Goal: Book appointment/travel/reservation

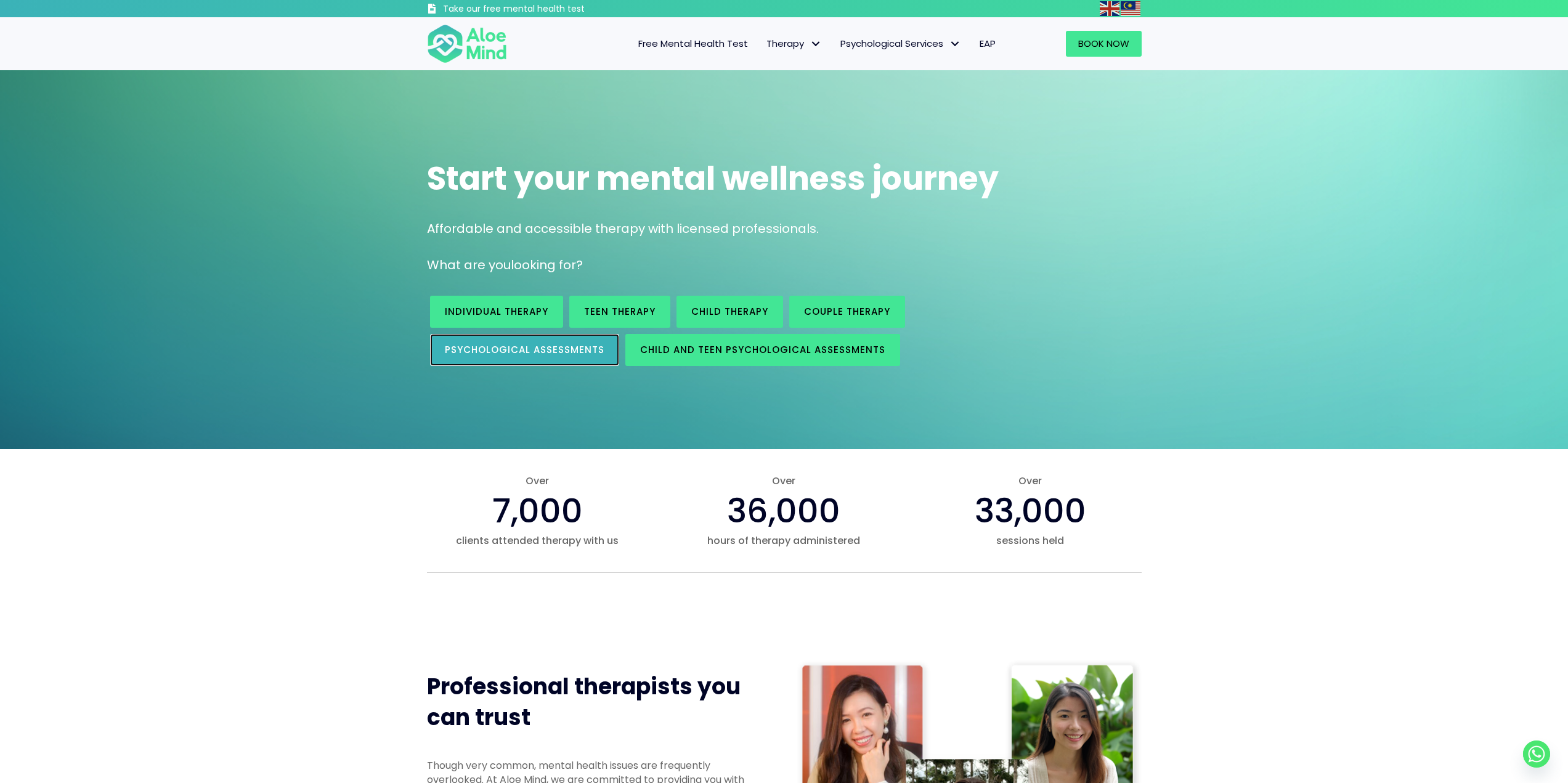
click at [535, 359] on link "Psychological assessments" at bounding box center [525, 350] width 189 height 32
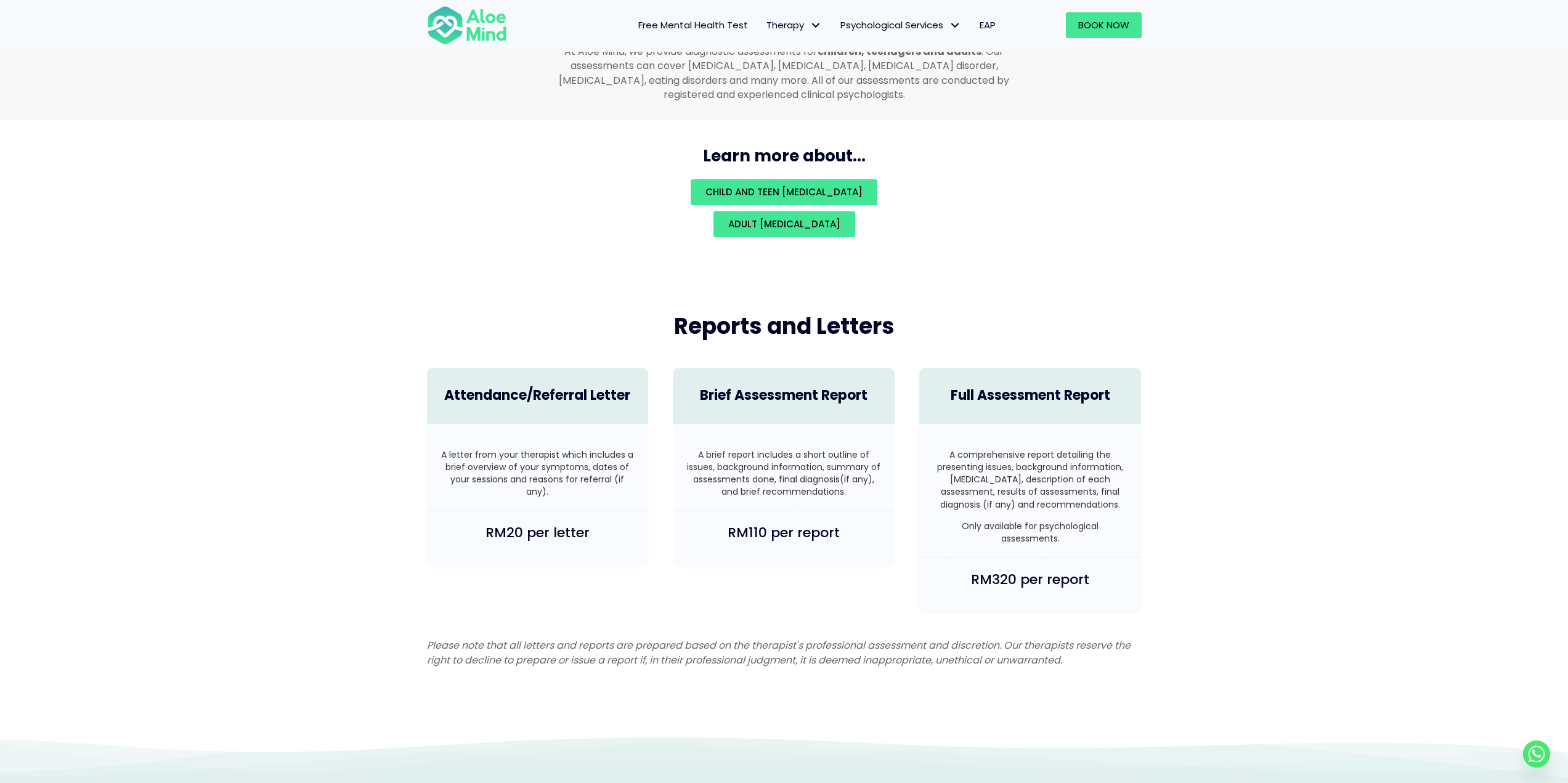
scroll to position [2616, 0]
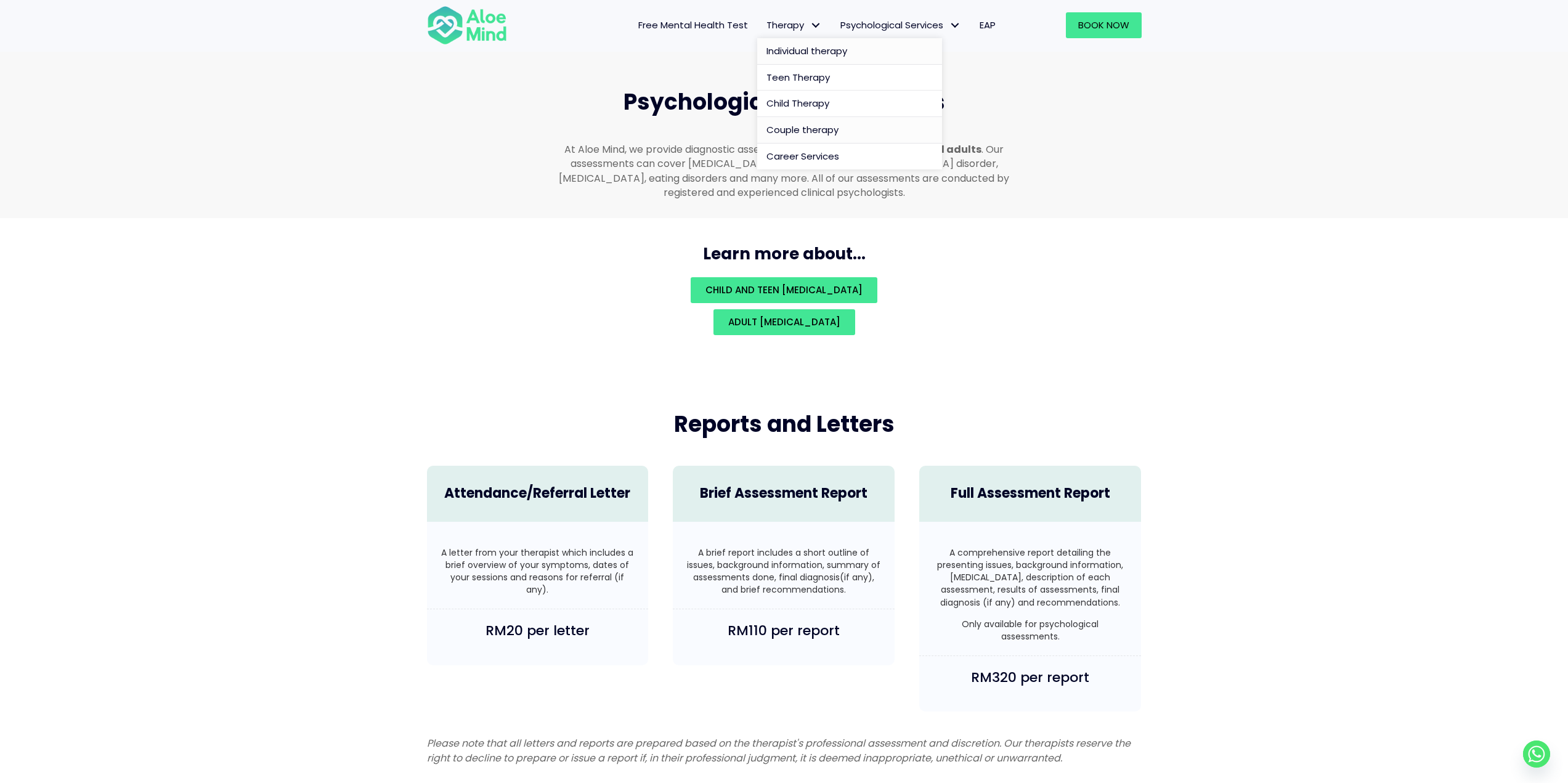
click at [816, 48] on span "Individual therapy" at bounding box center [807, 51] width 81 height 13
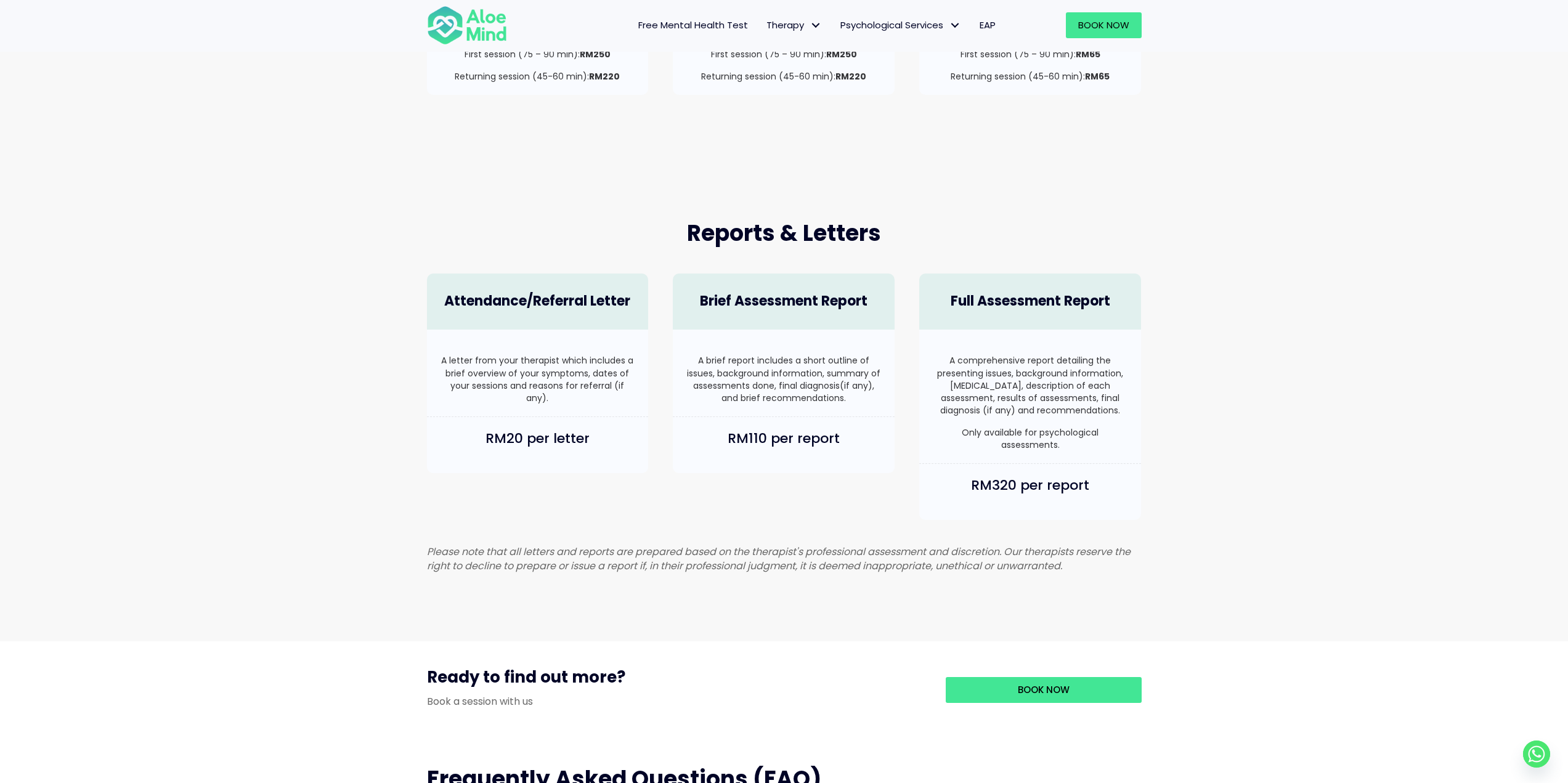
scroll to position [616, 0]
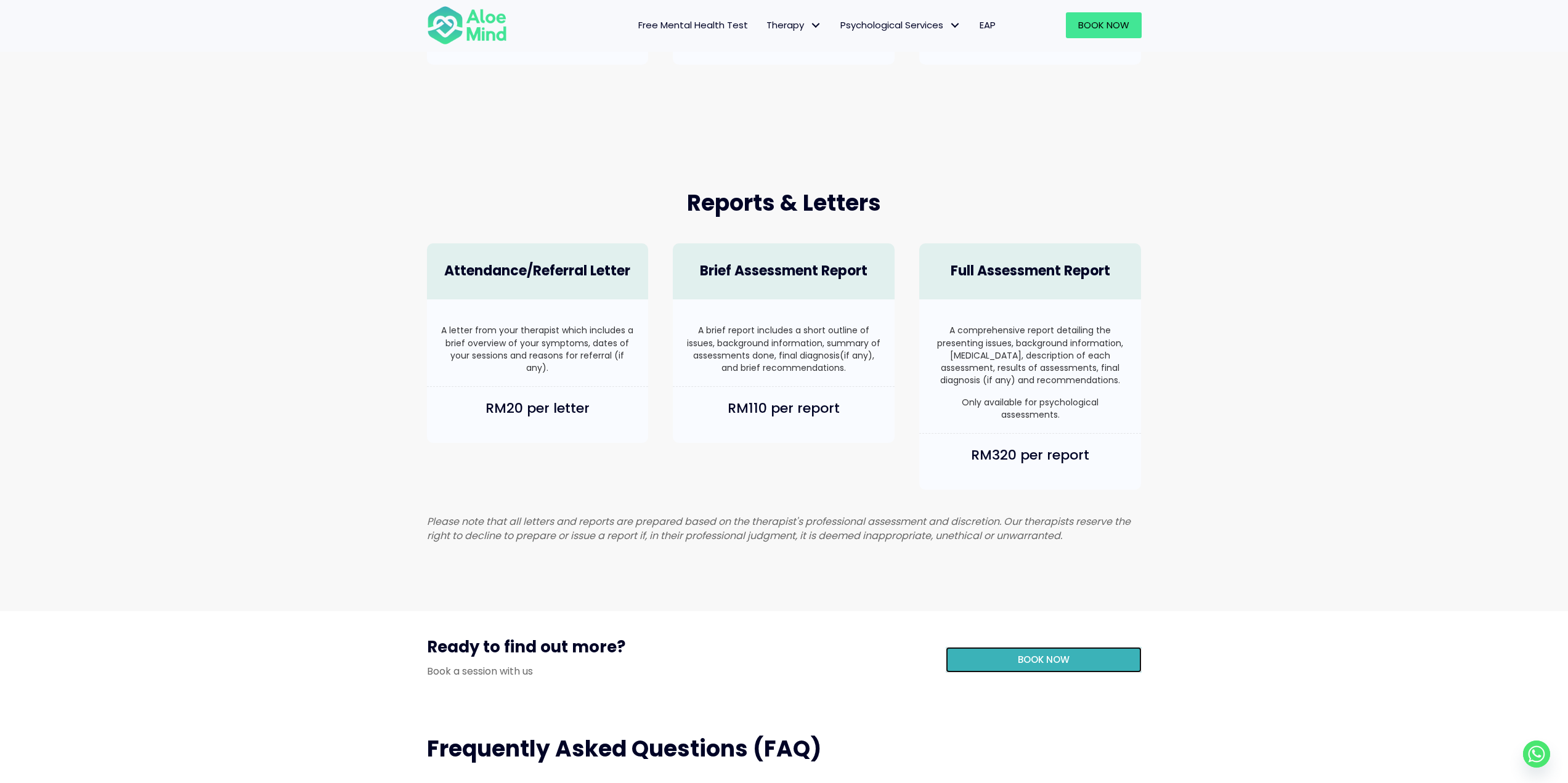
click at [1032, 666] on span "Book Now" at bounding box center [1044, 659] width 52 height 13
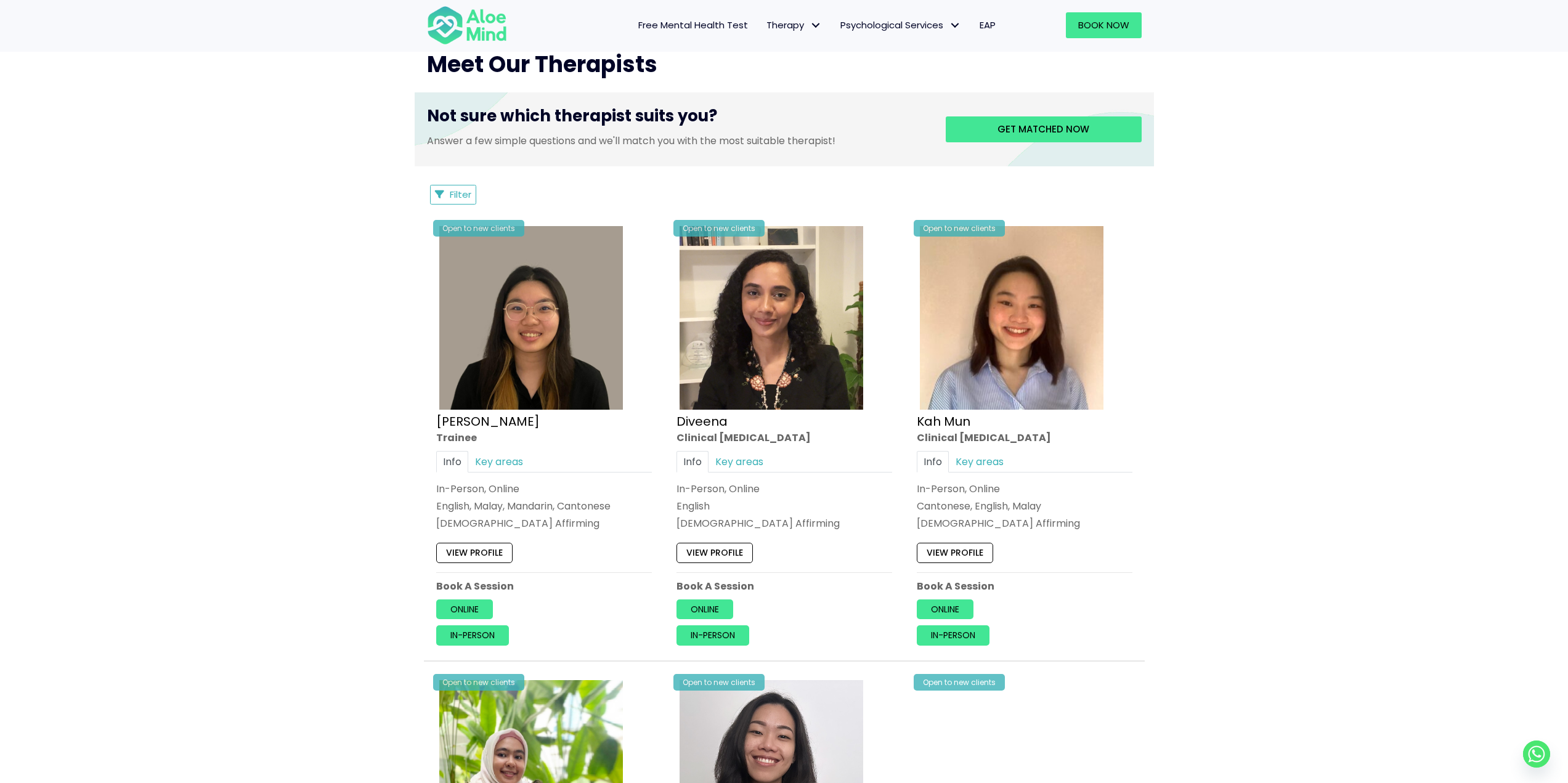
scroll to position [493, 0]
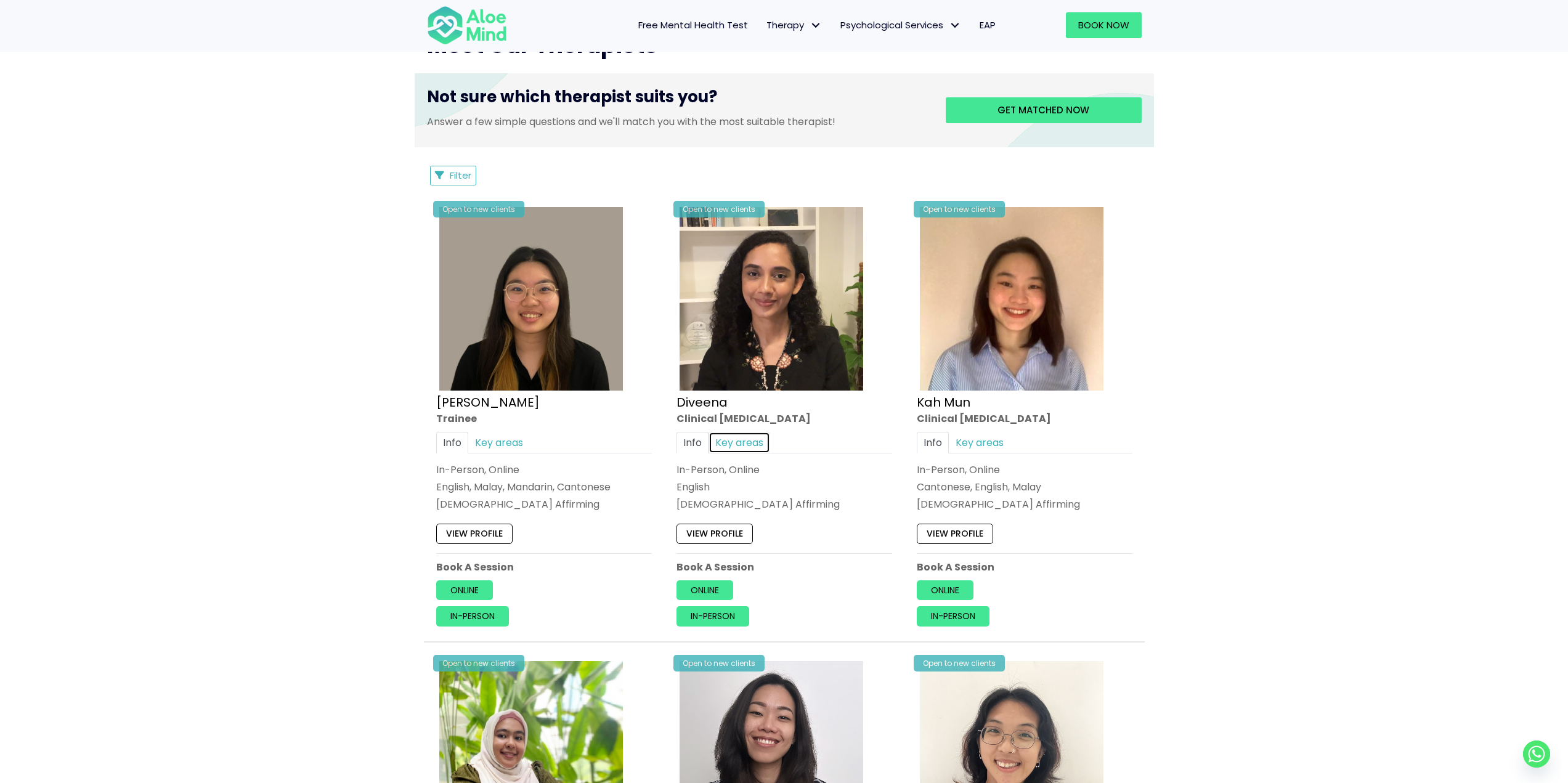
click at [739, 444] on link "Key areas" at bounding box center [739, 442] width 61 height 21
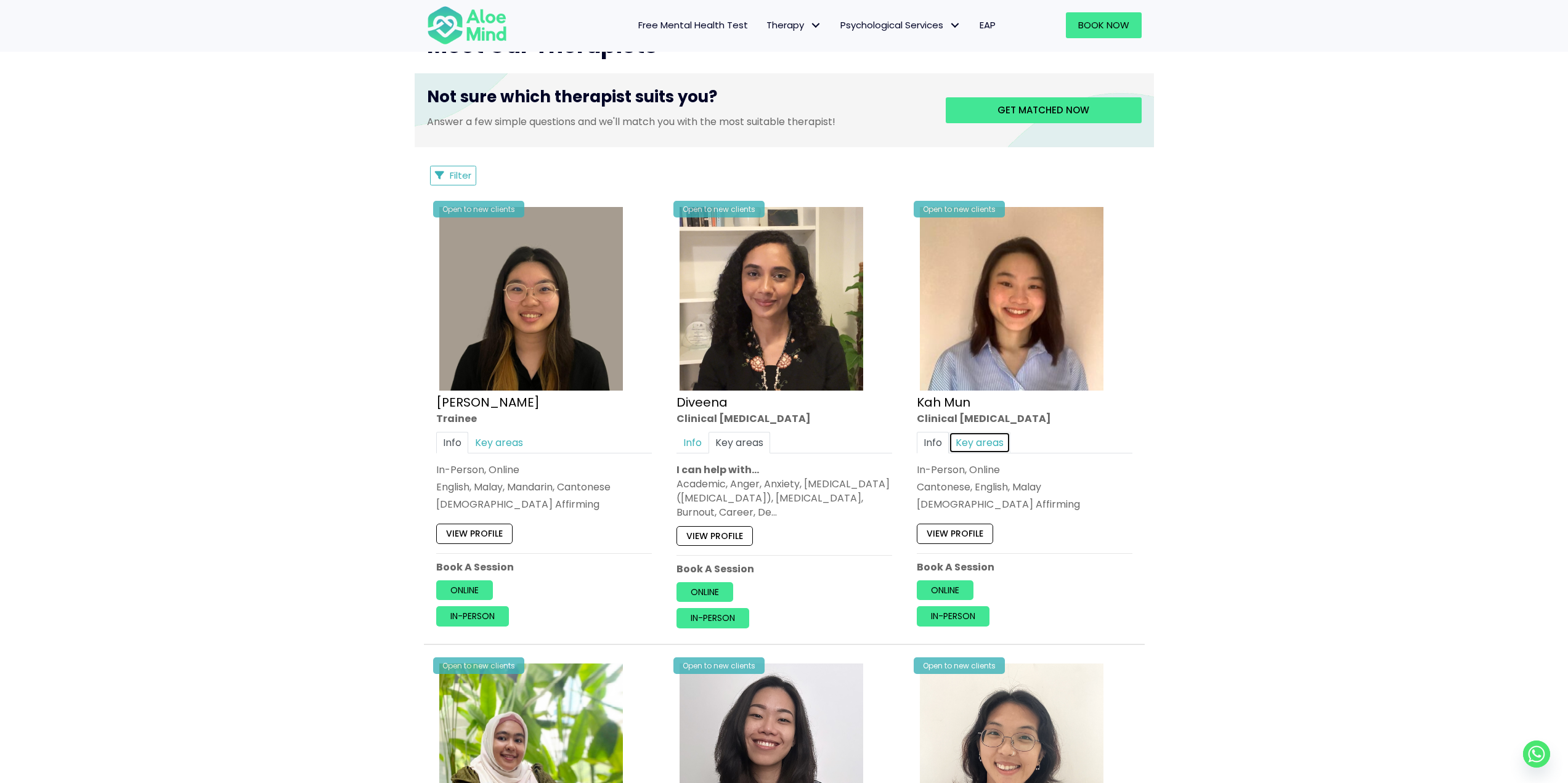
click at [990, 446] on link "Key areas" at bounding box center [980, 442] width 61 height 21
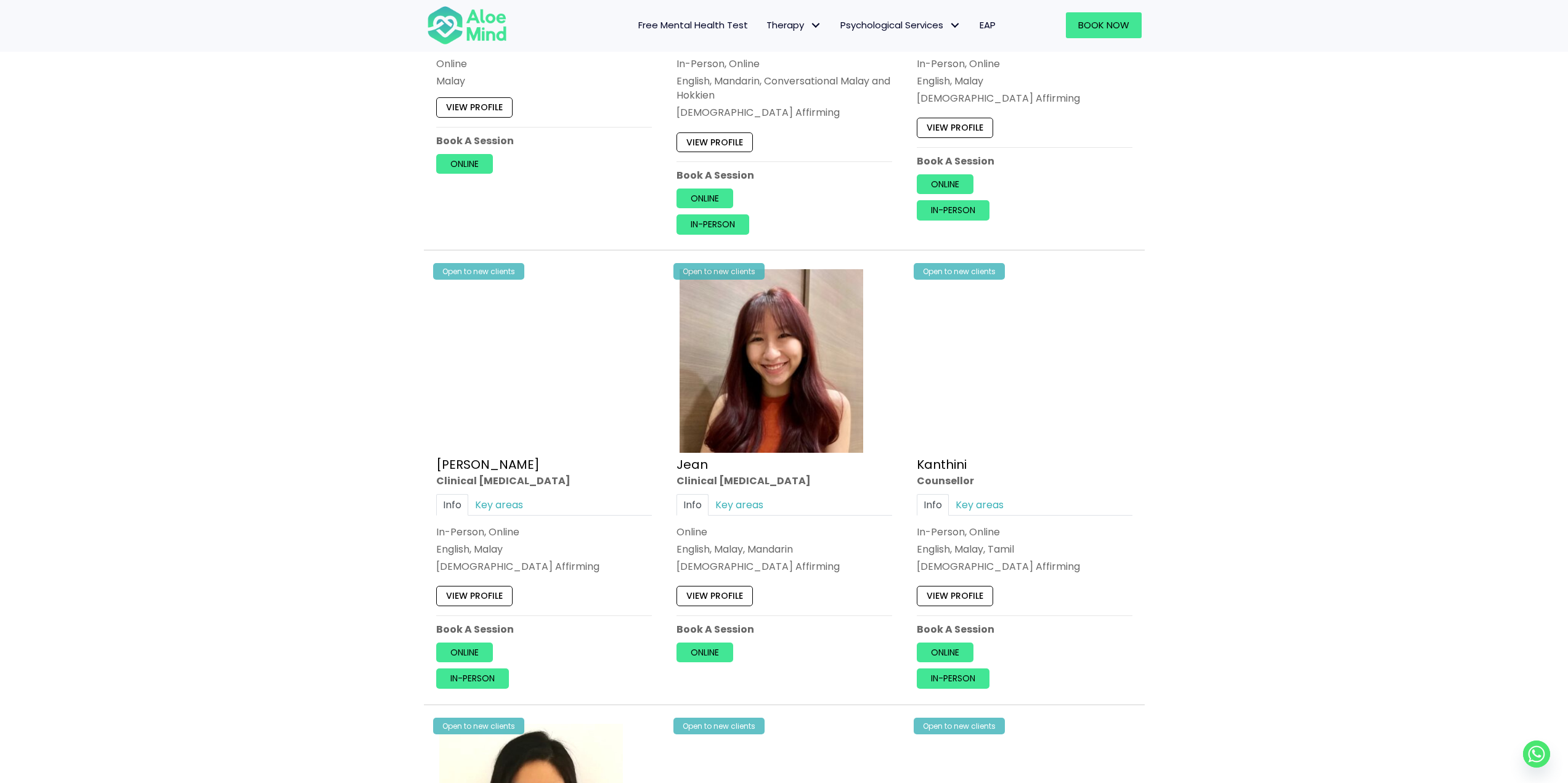
scroll to position [1416, 0]
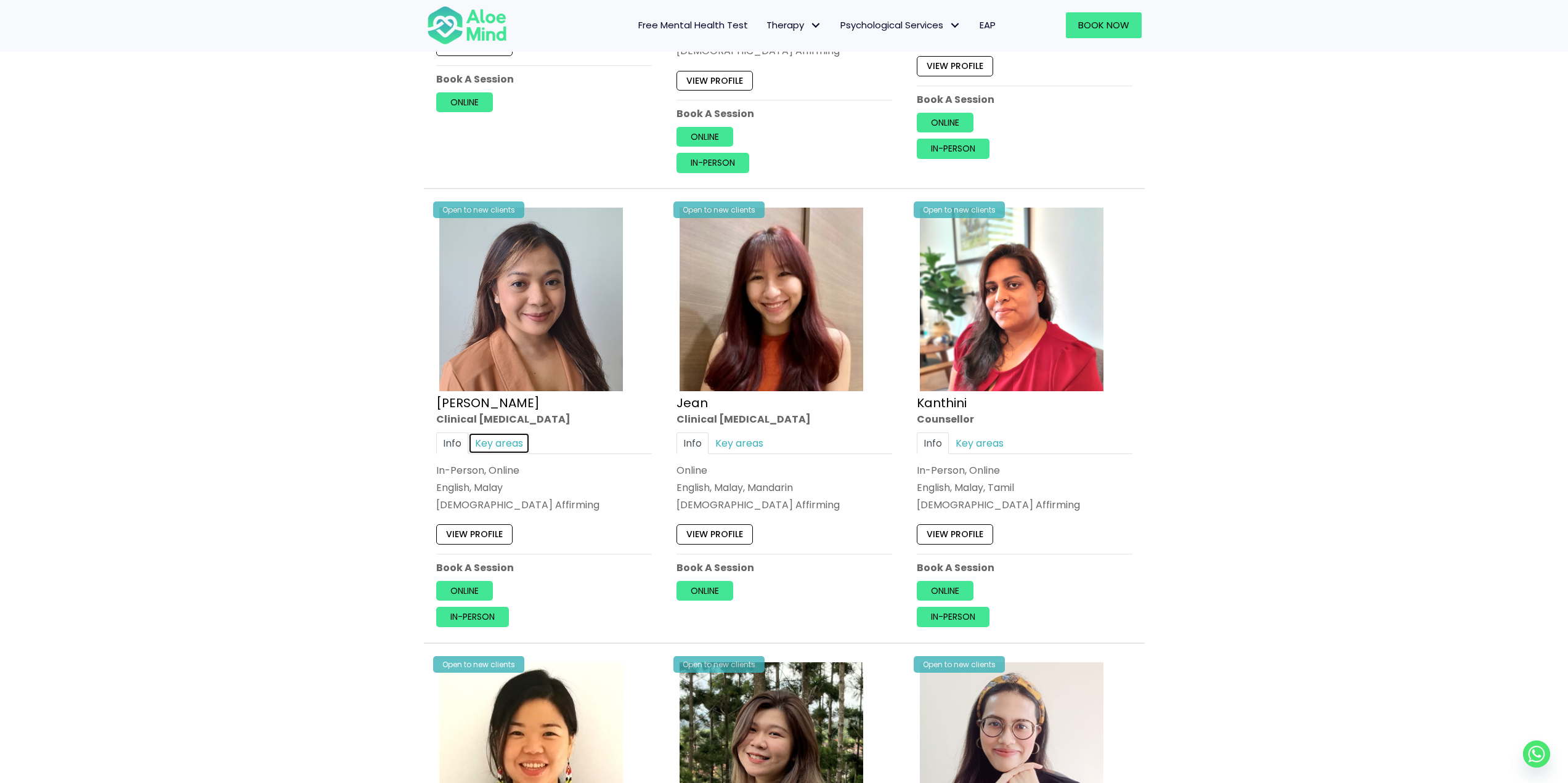
click at [507, 437] on link "Key areas" at bounding box center [499, 442] width 61 height 21
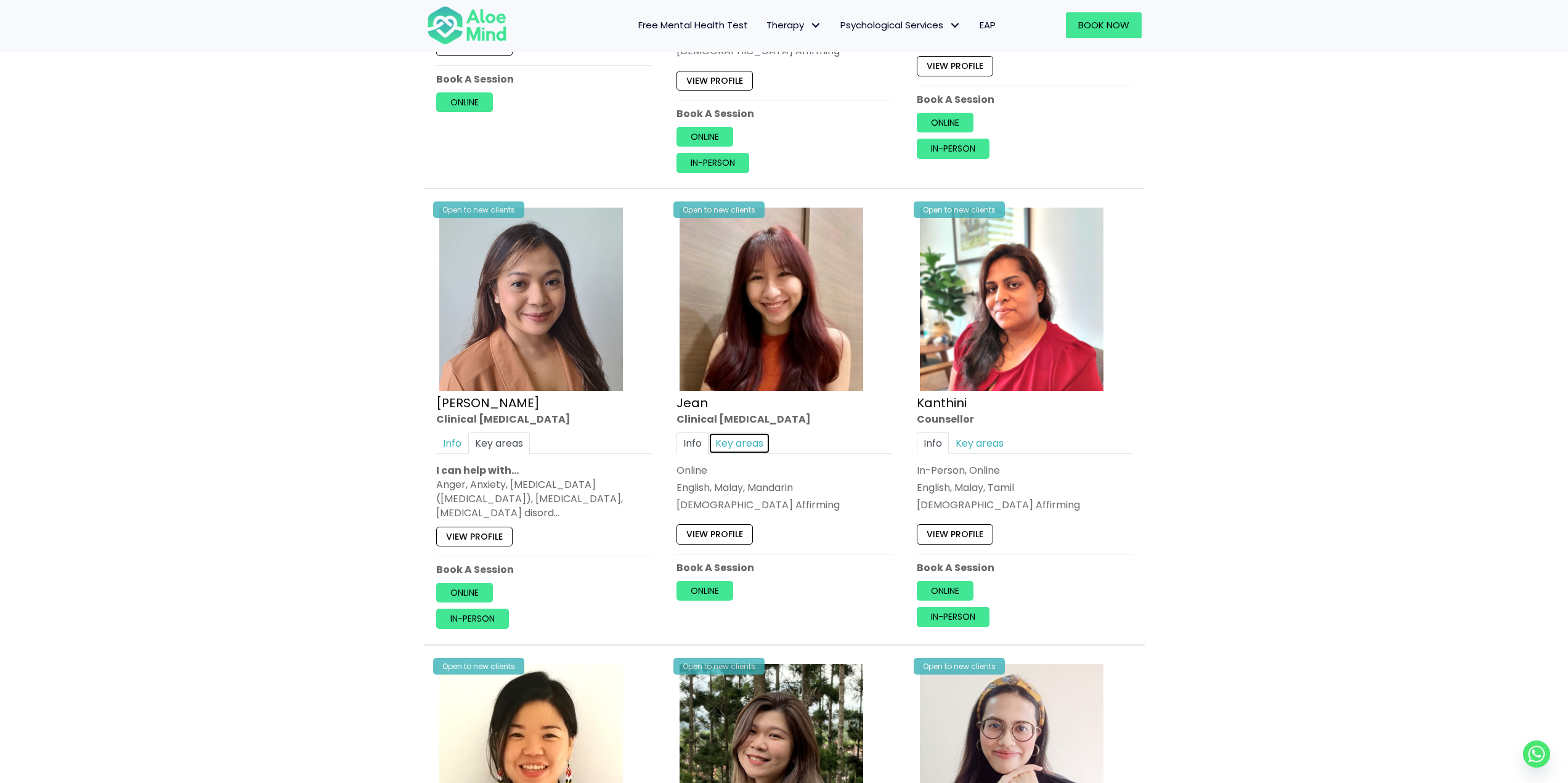
click at [754, 443] on link "Key areas" at bounding box center [739, 442] width 61 height 21
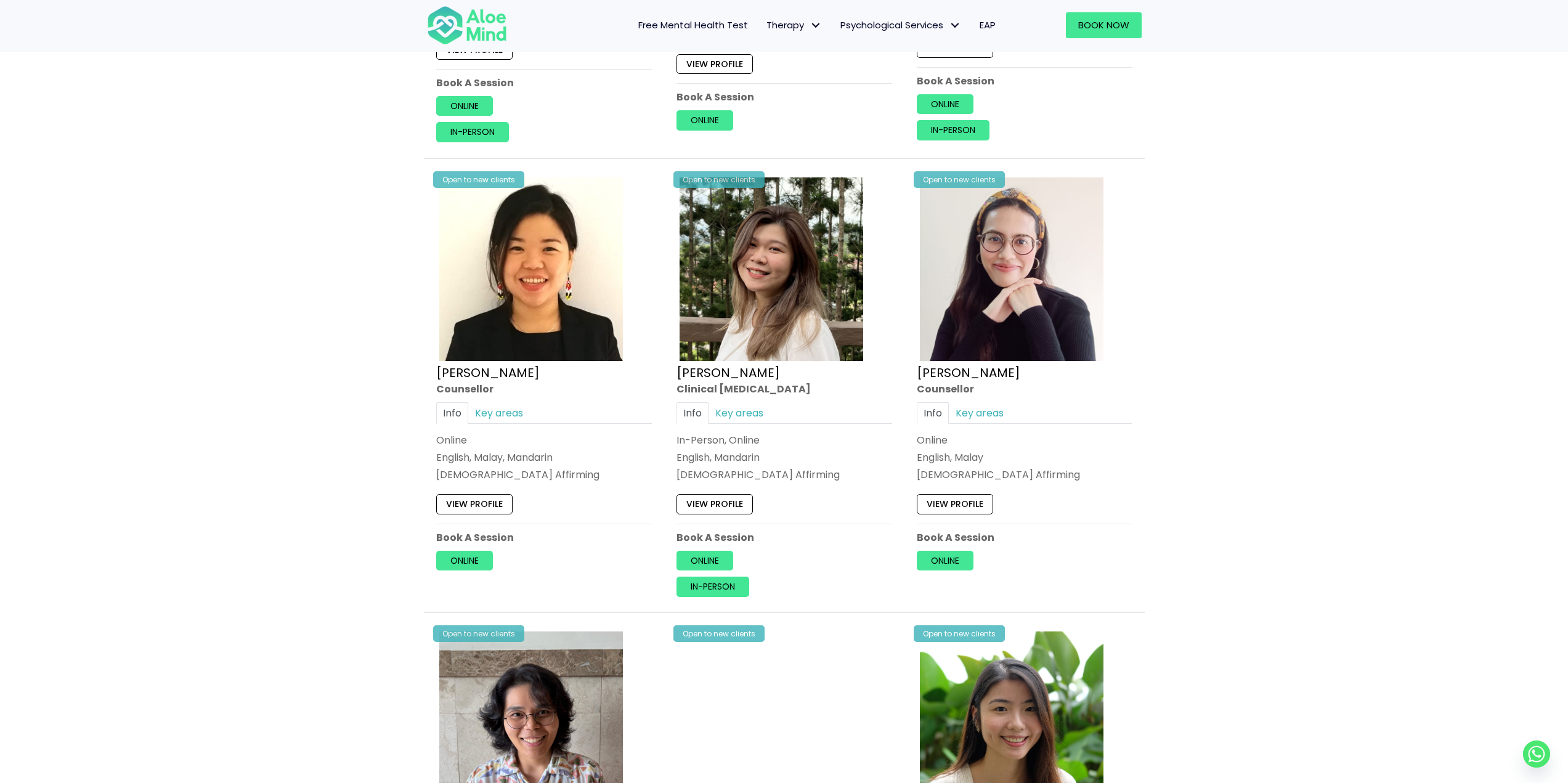
scroll to position [1909, 0]
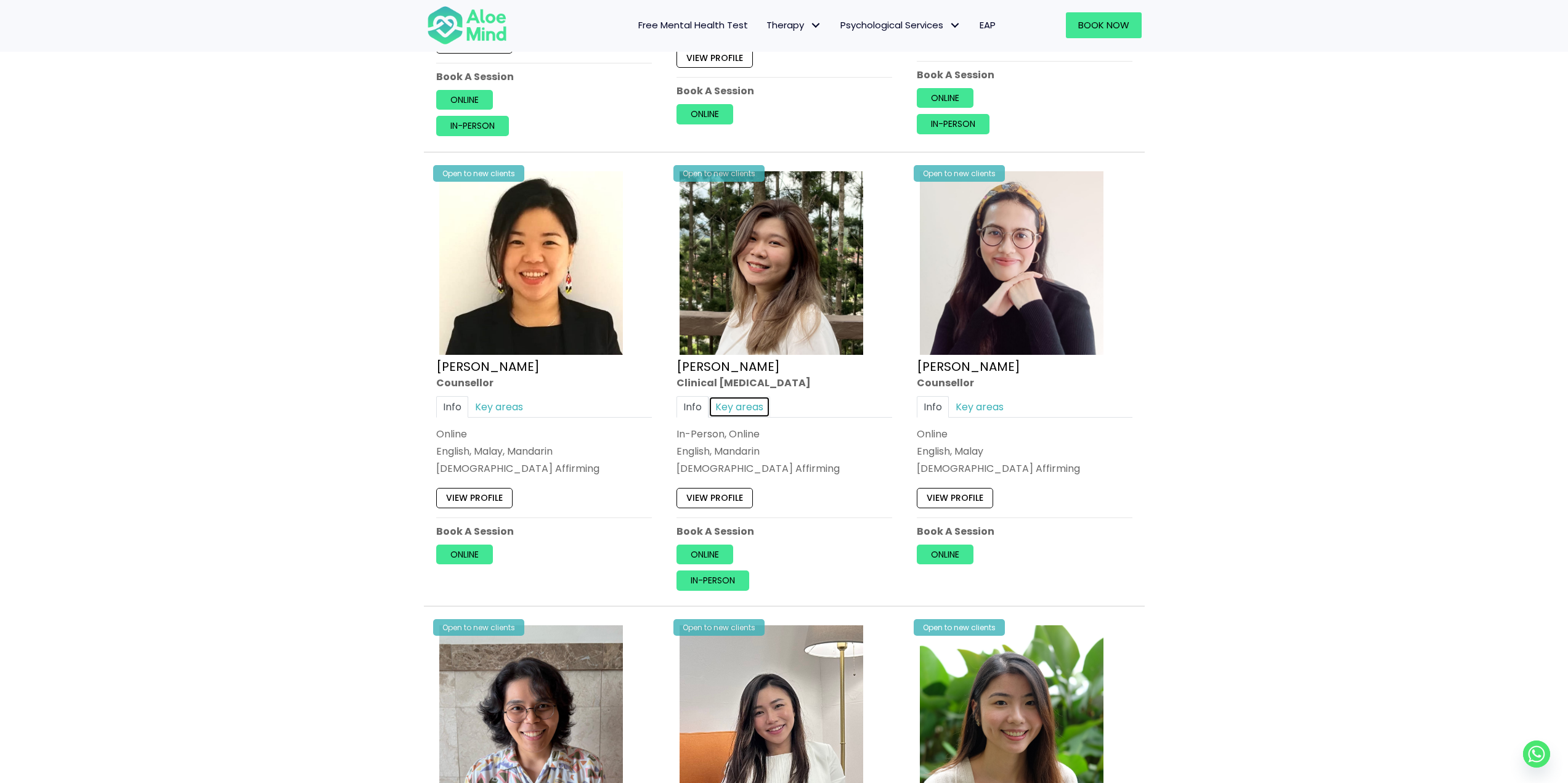
click at [741, 411] on link "Key areas" at bounding box center [739, 406] width 61 height 21
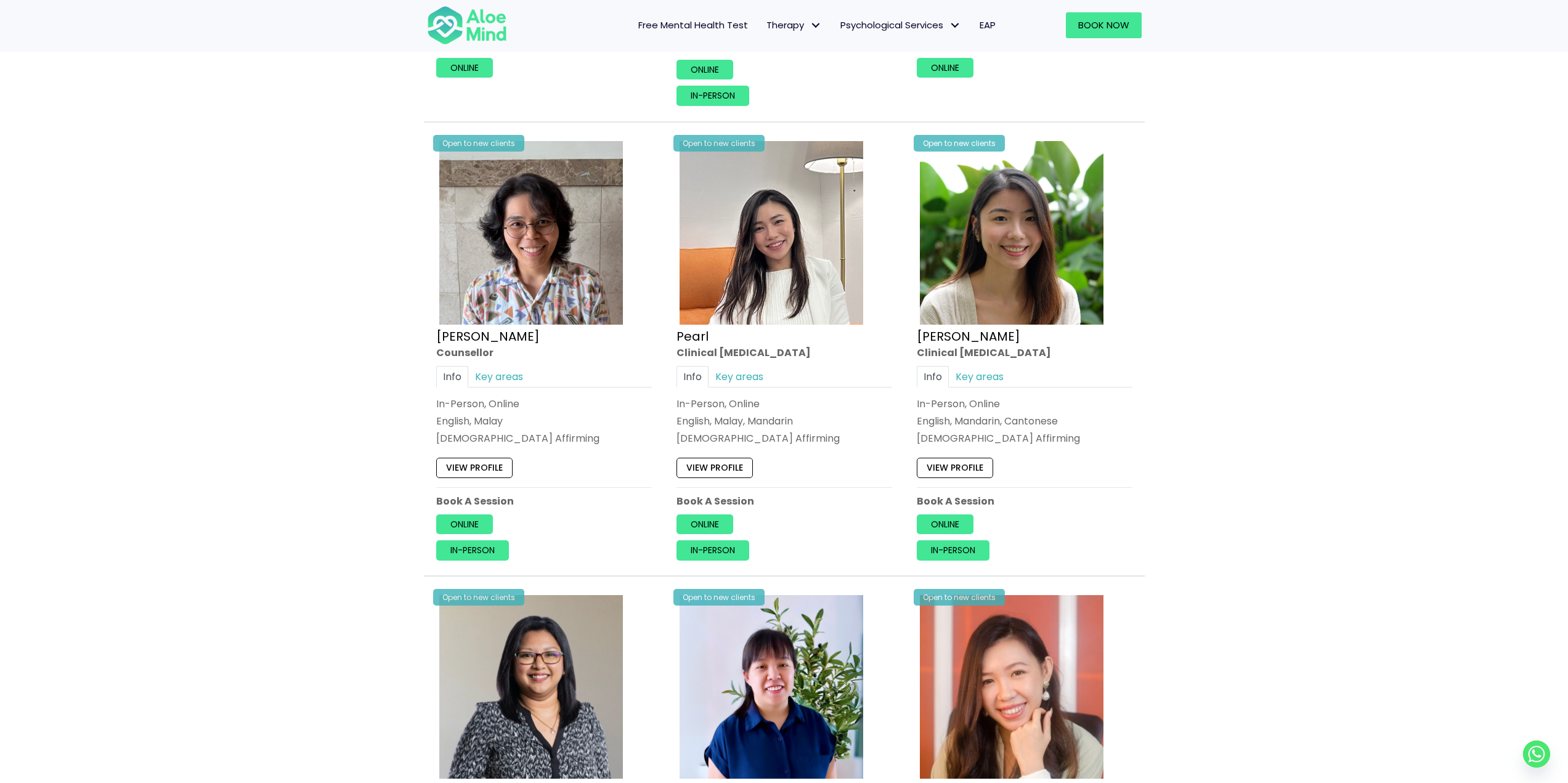
scroll to position [2402, 0]
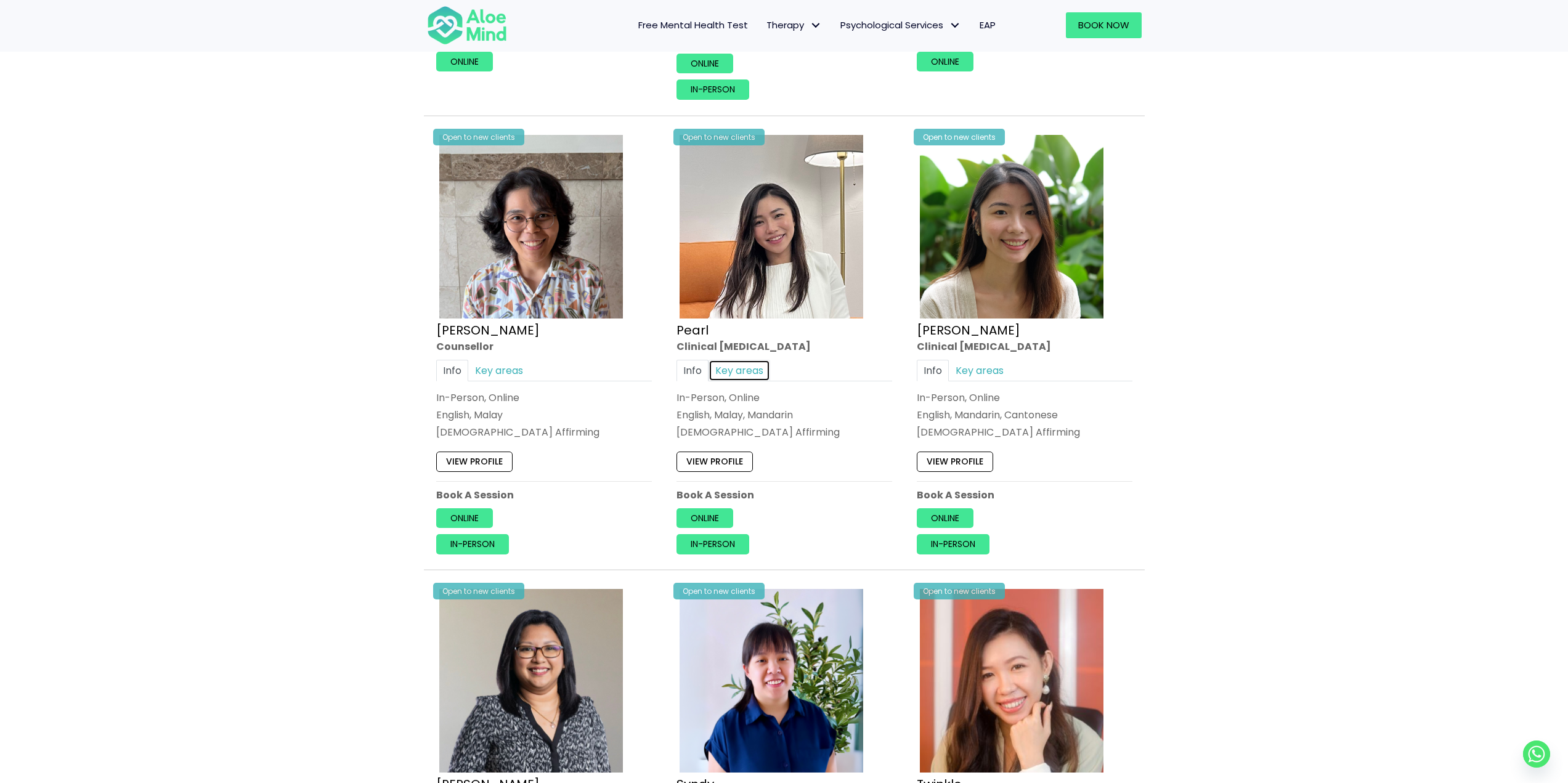
click at [744, 366] on link "Key areas" at bounding box center [739, 370] width 61 height 21
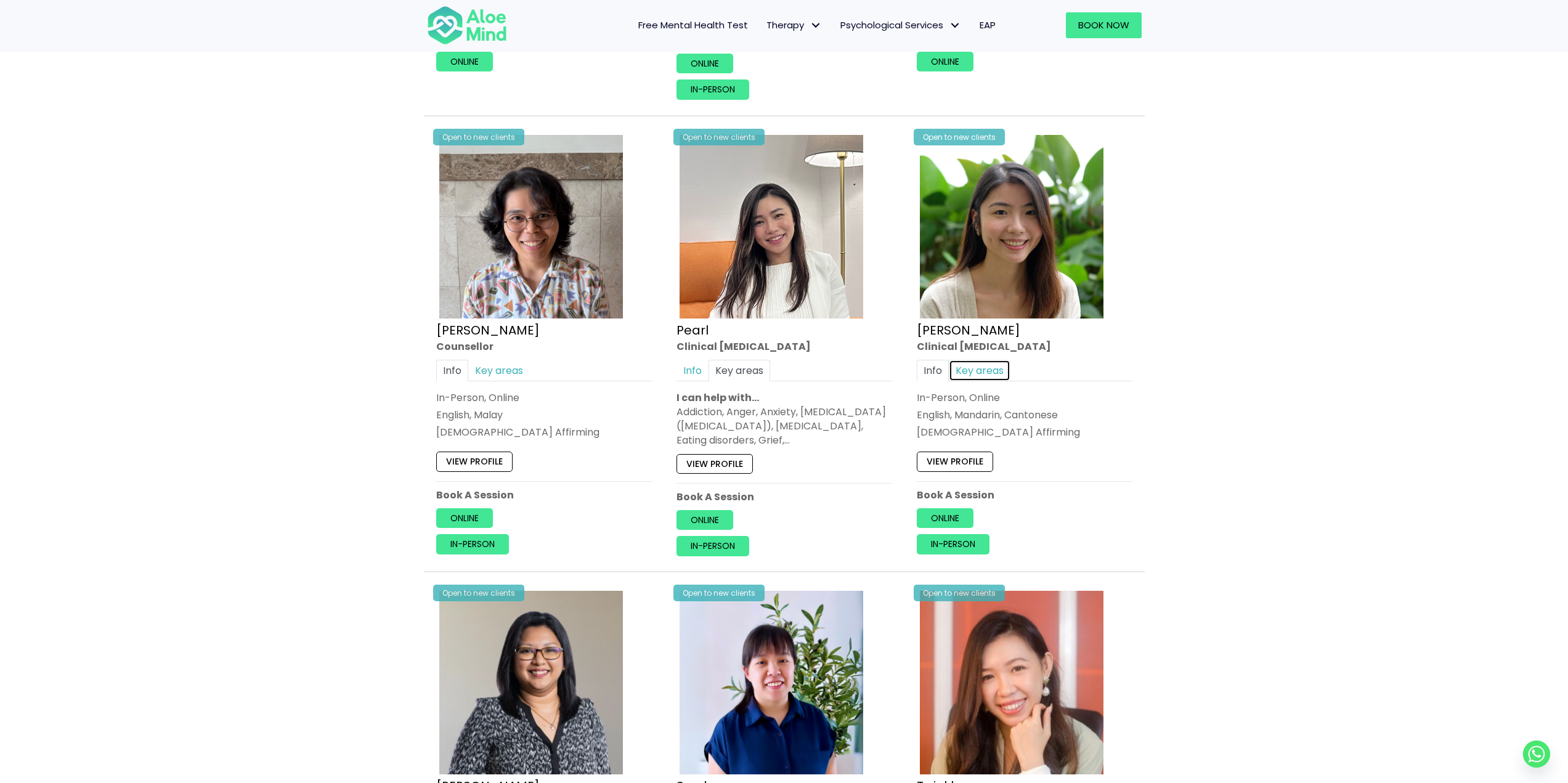
click at [996, 372] on link "Key areas" at bounding box center [980, 370] width 61 height 21
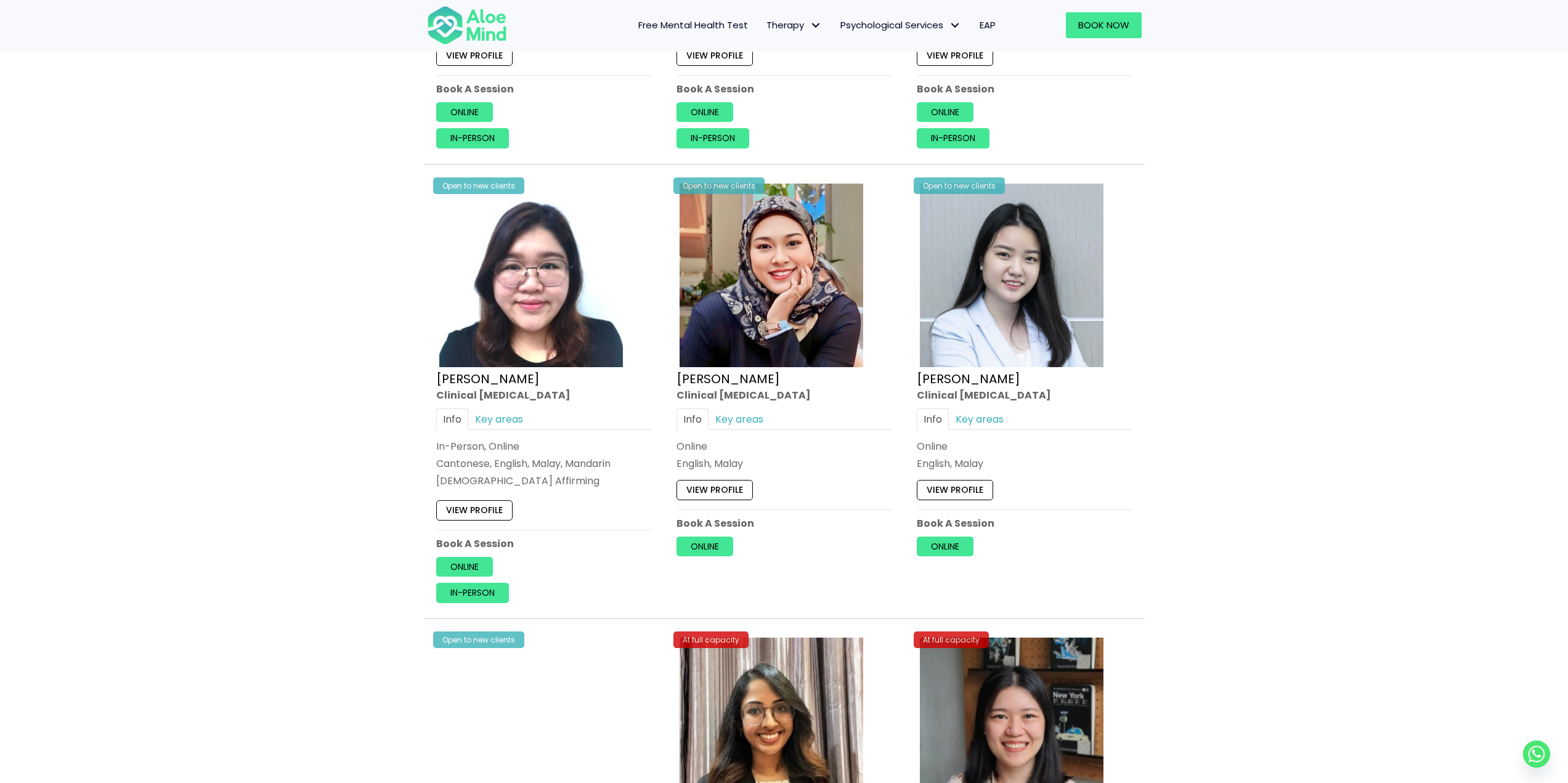
scroll to position [3264, 0]
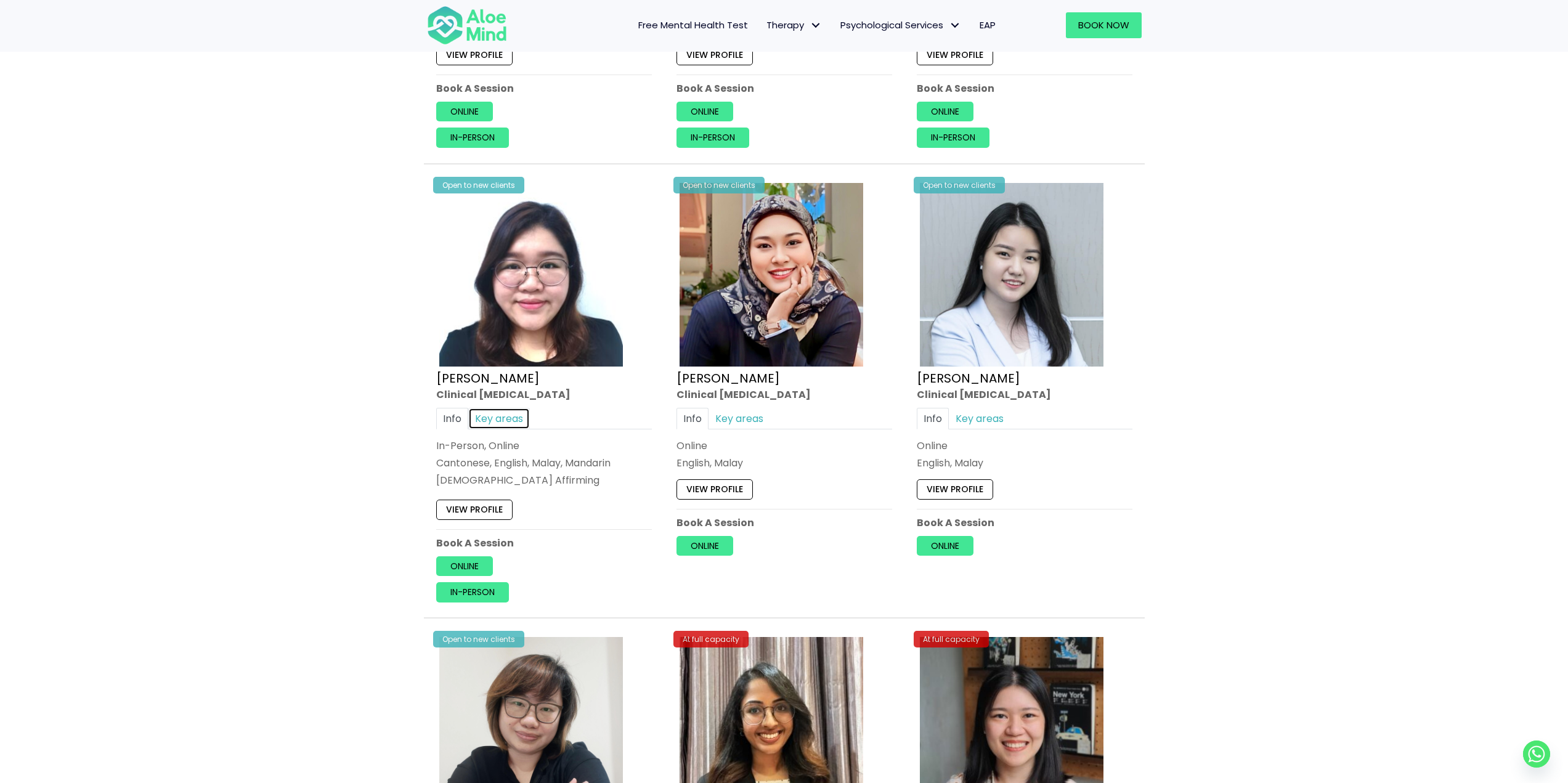
click at [496, 411] on link "Key areas" at bounding box center [499, 418] width 61 height 21
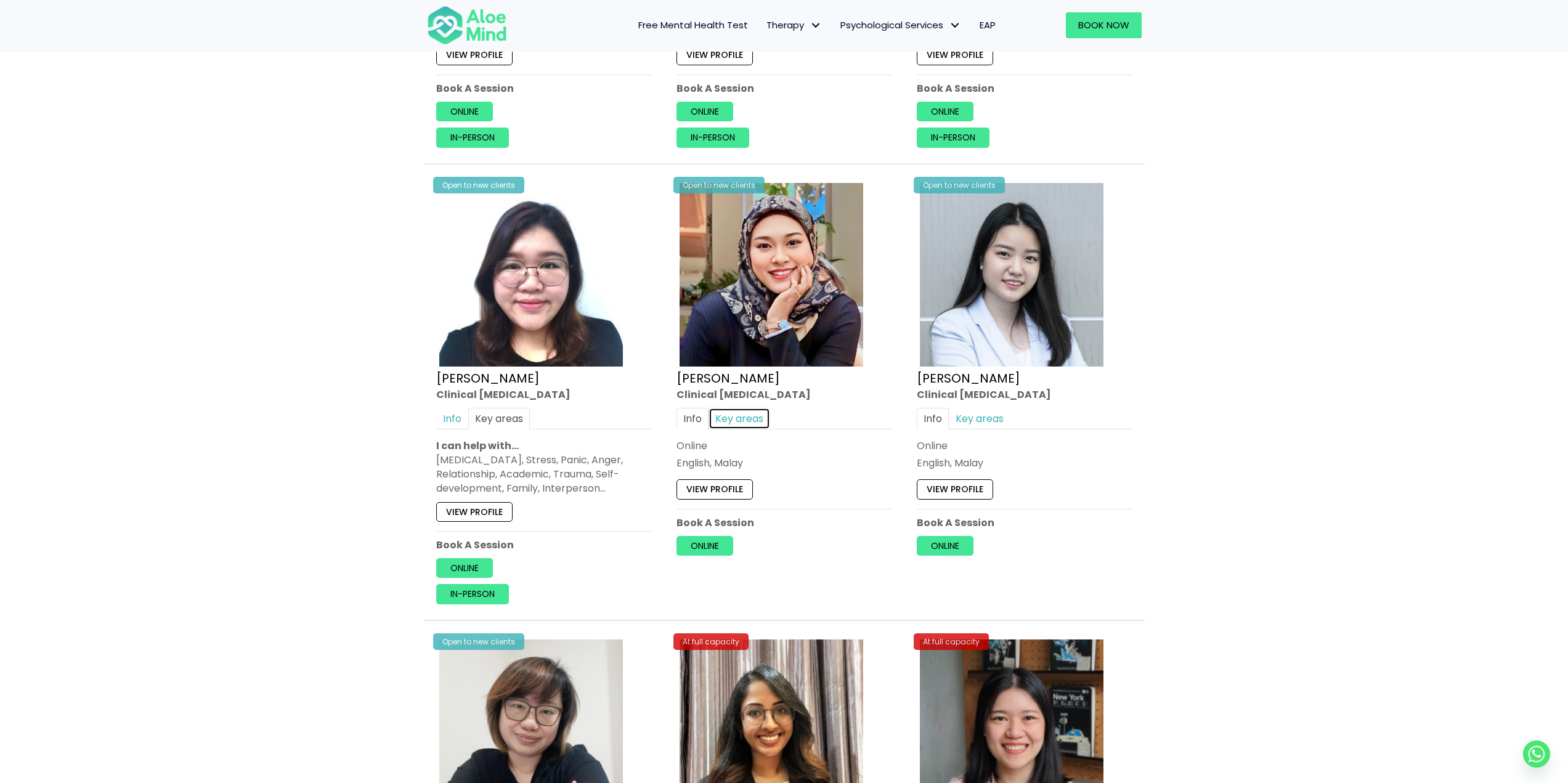
click at [762, 415] on link "Key areas" at bounding box center [739, 418] width 61 height 21
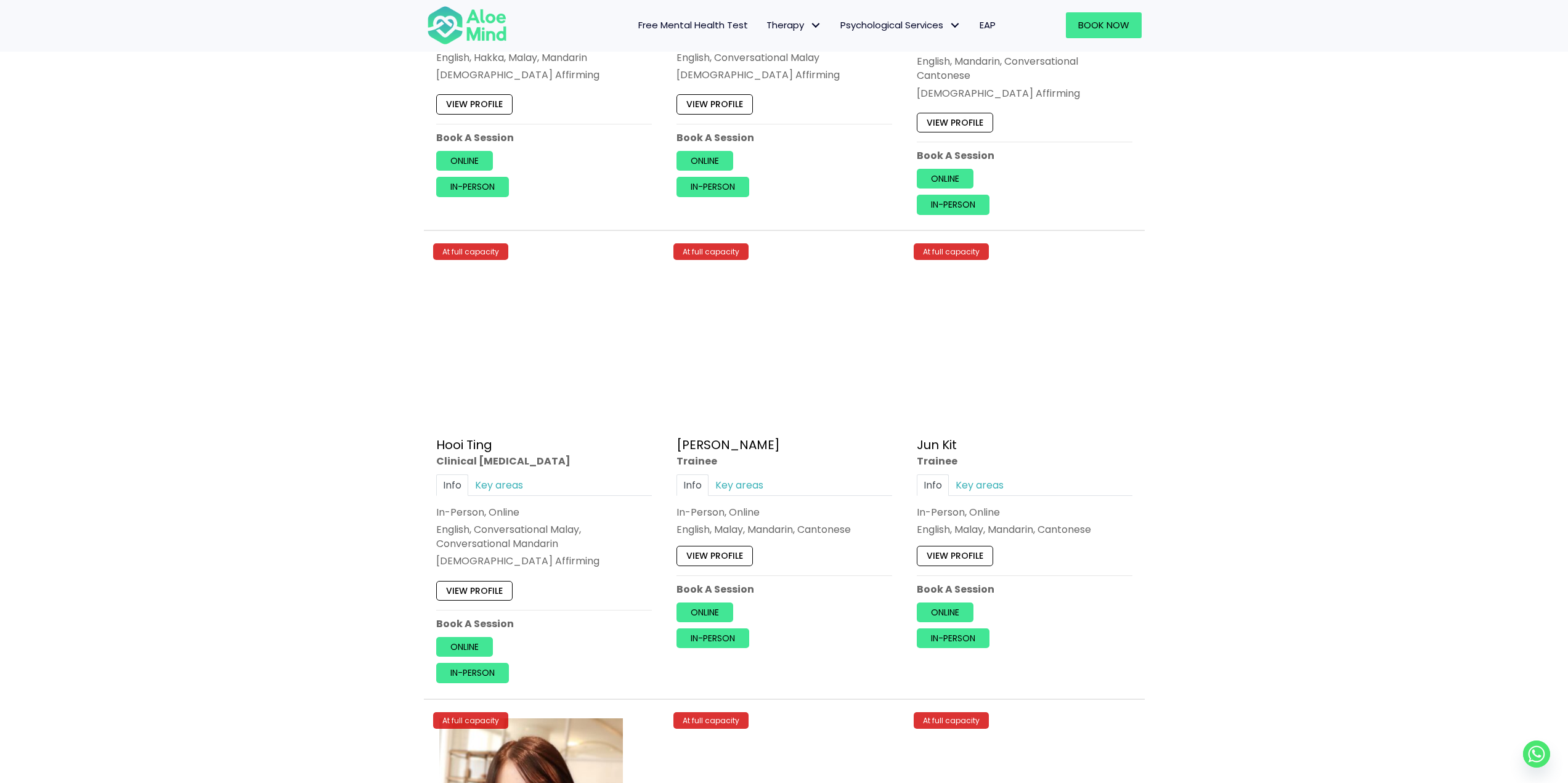
scroll to position [4127, 0]
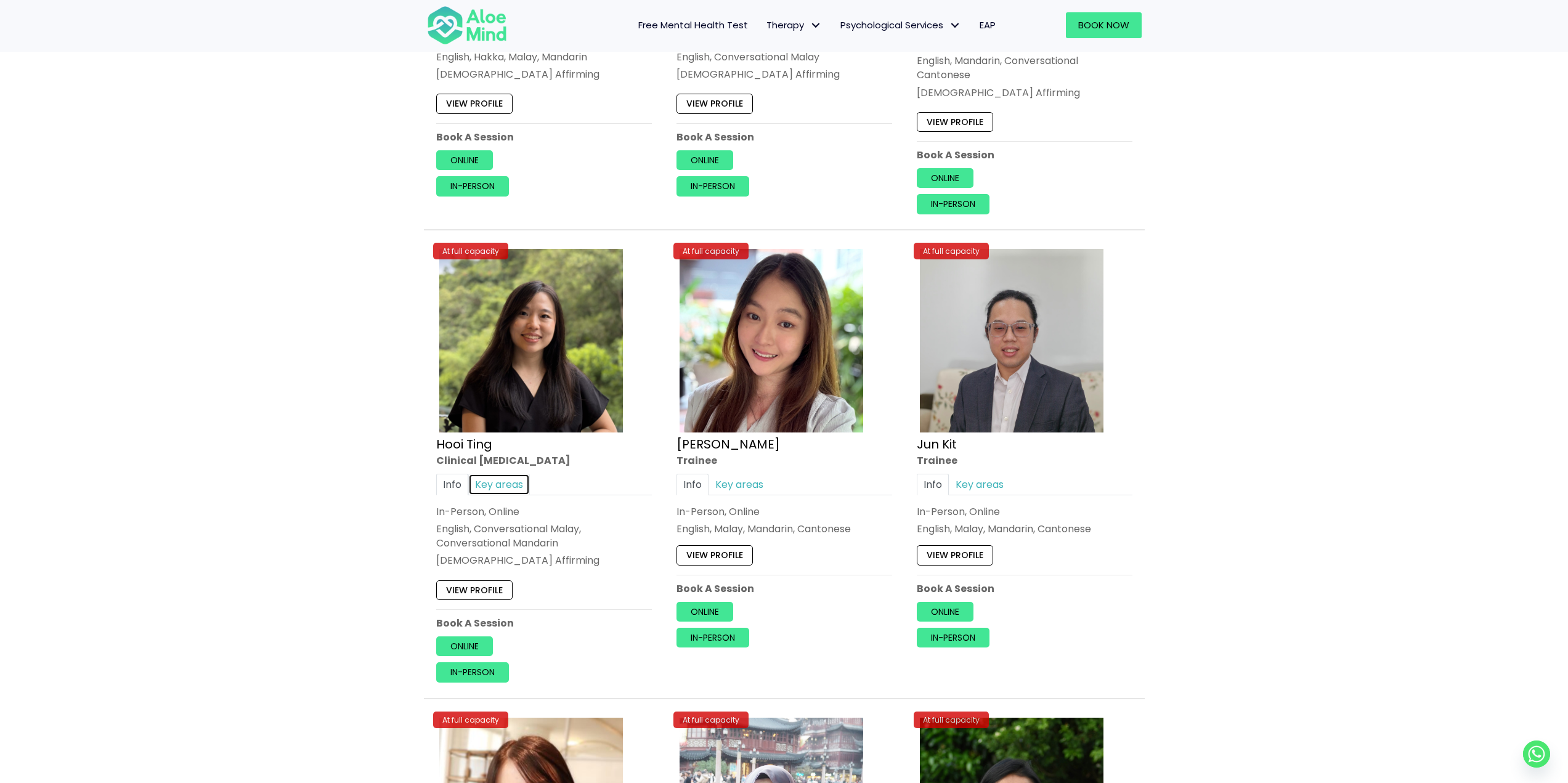
click at [507, 484] on link "Key areas" at bounding box center [499, 484] width 61 height 21
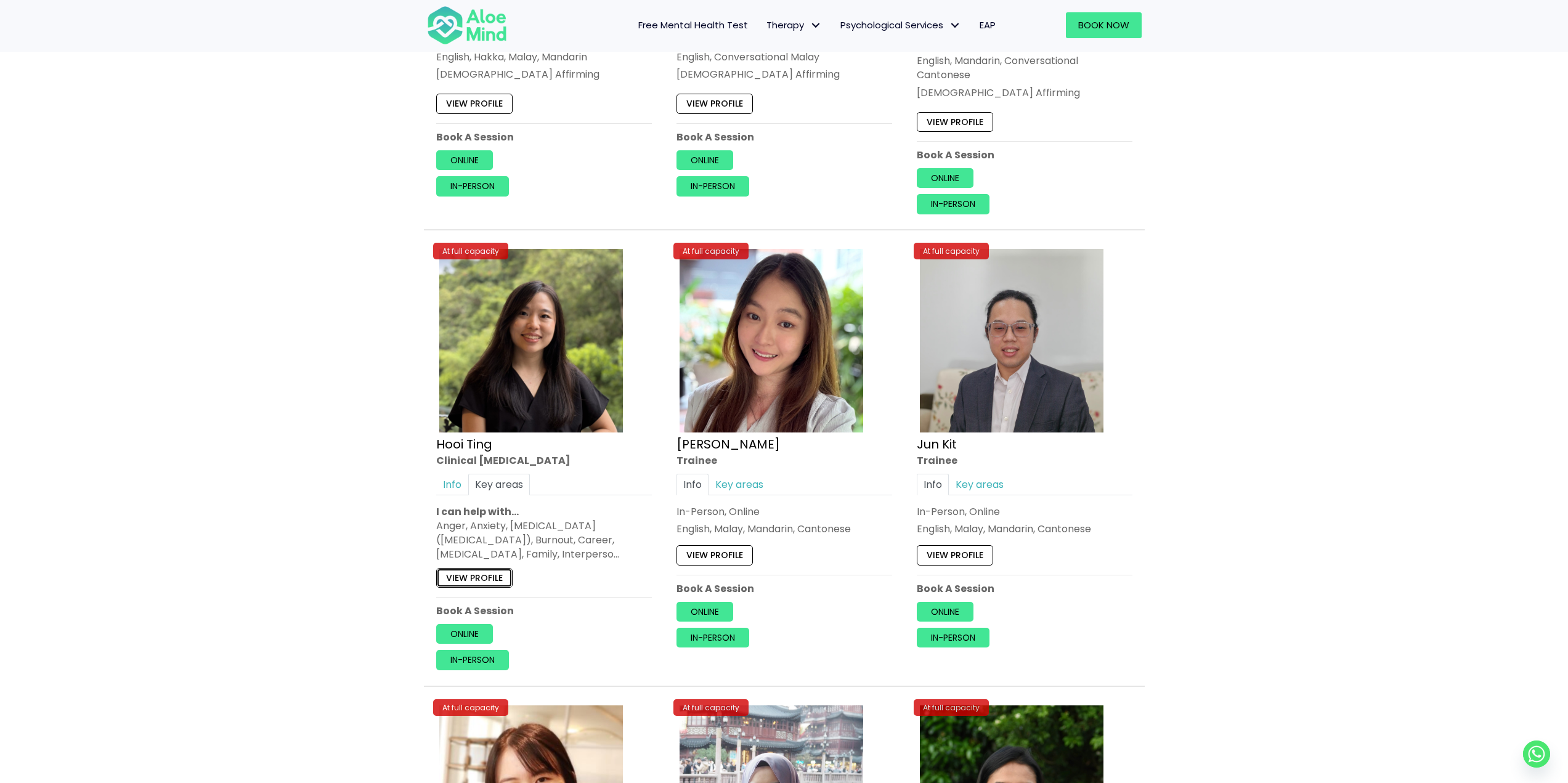
click at [462, 573] on link "View profile" at bounding box center [474, 577] width 76 height 20
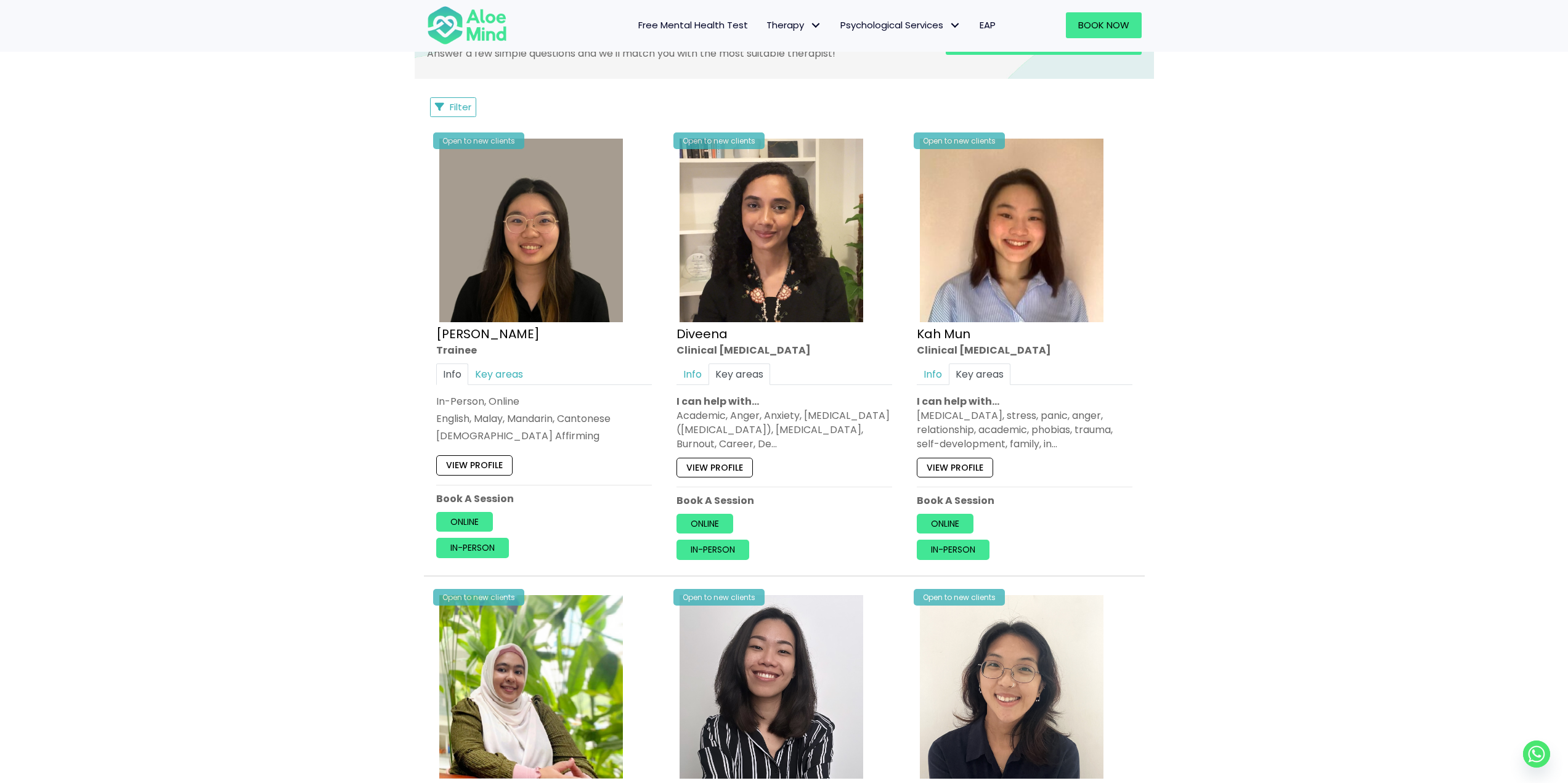
scroll to position [616, 0]
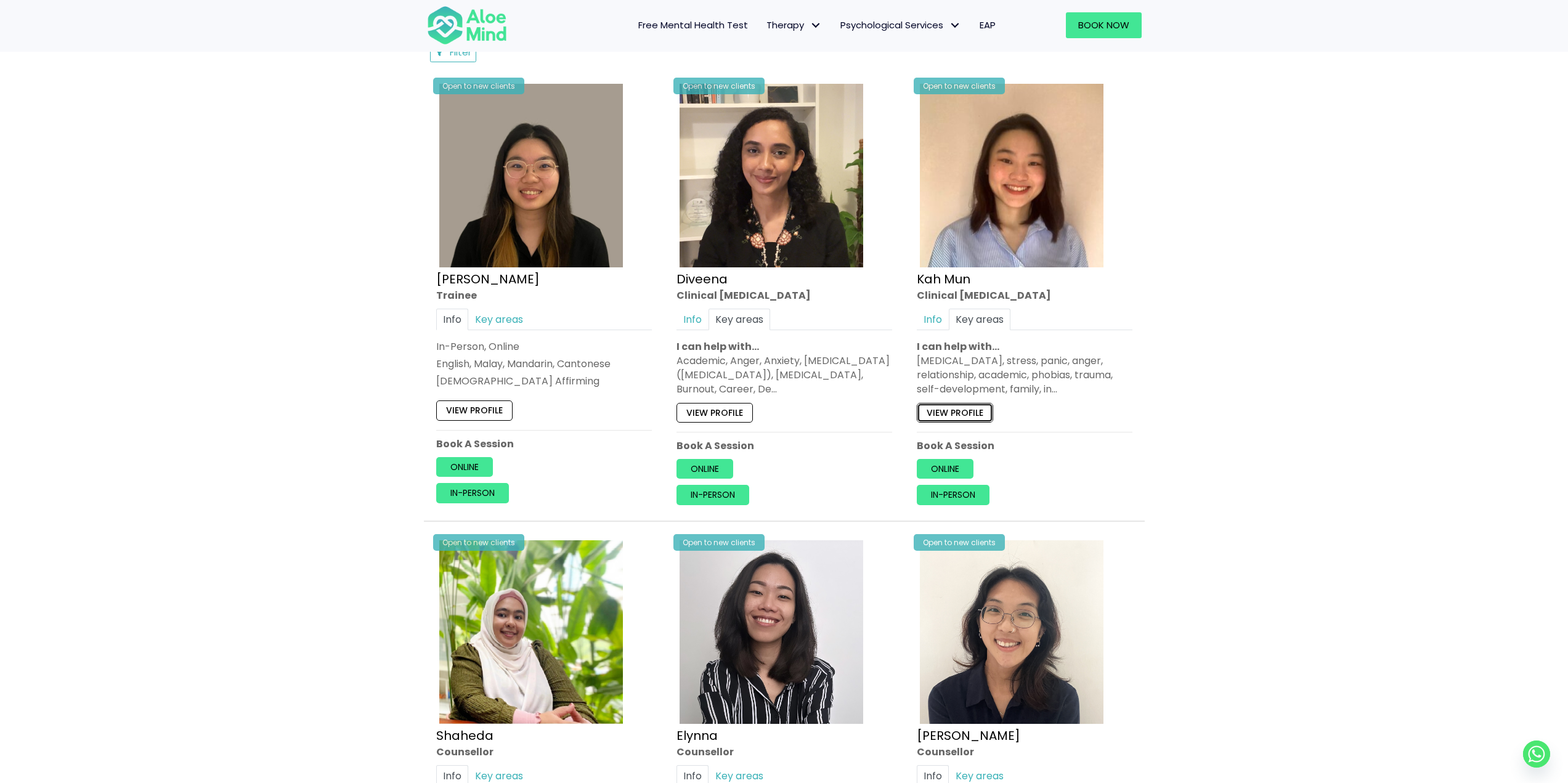
click at [974, 410] on link "View profile" at bounding box center [955, 412] width 76 height 20
click at [737, 410] on link "View profile" at bounding box center [715, 412] width 76 height 20
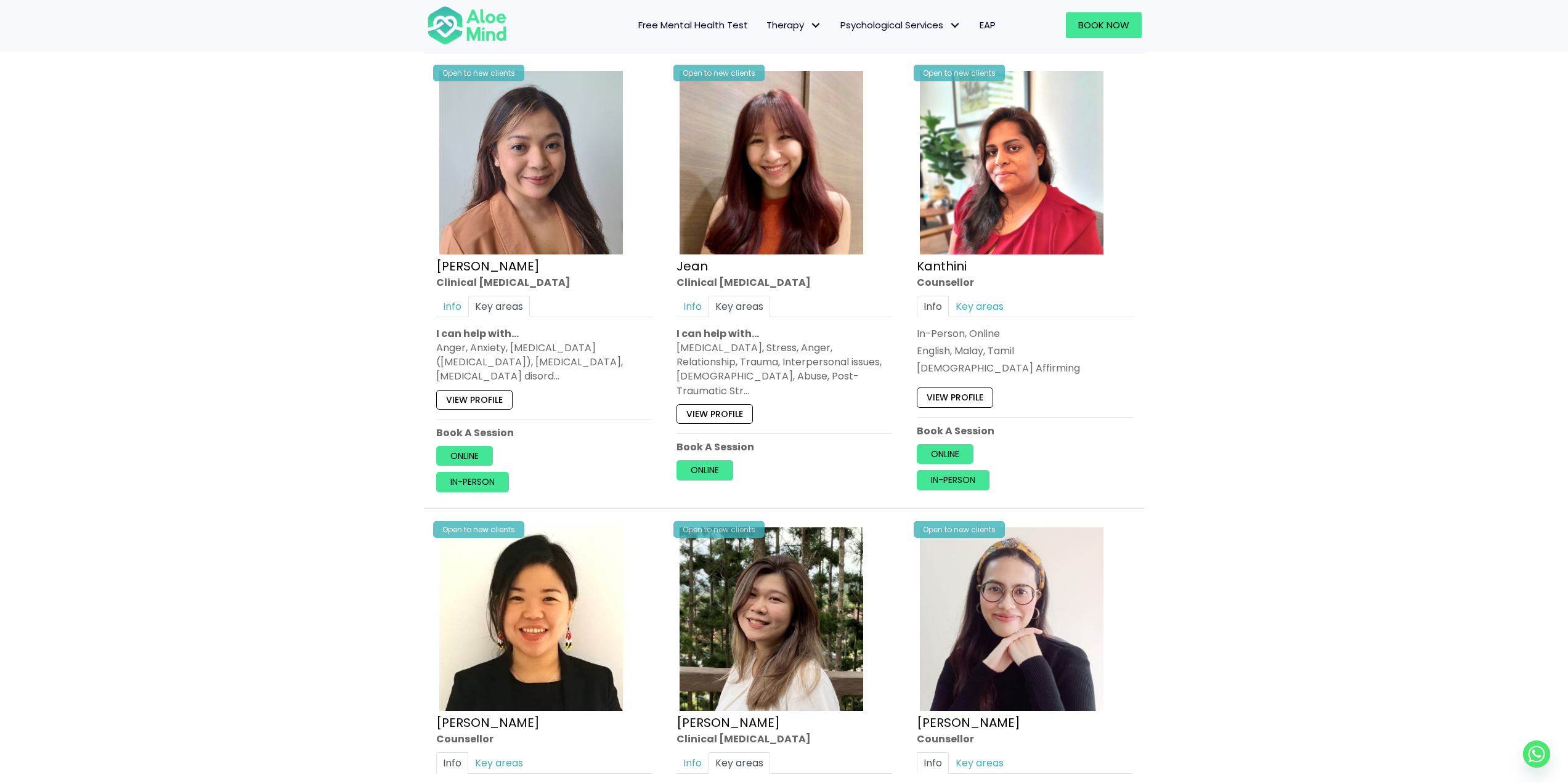
scroll to position [1601, 0]
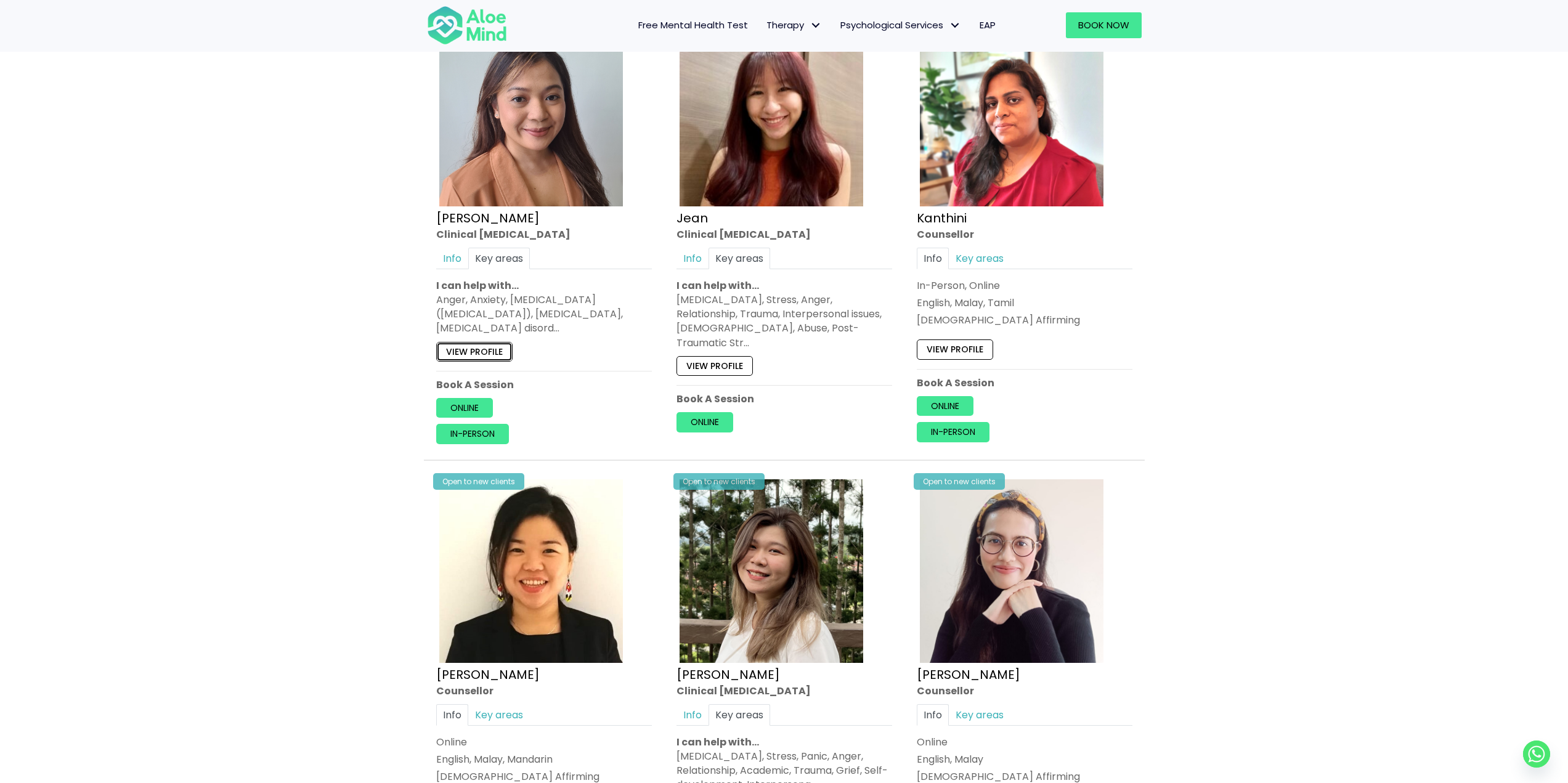
click at [496, 356] on link "View profile" at bounding box center [474, 352] width 76 height 20
click at [951, 347] on link "View profile" at bounding box center [955, 350] width 76 height 20
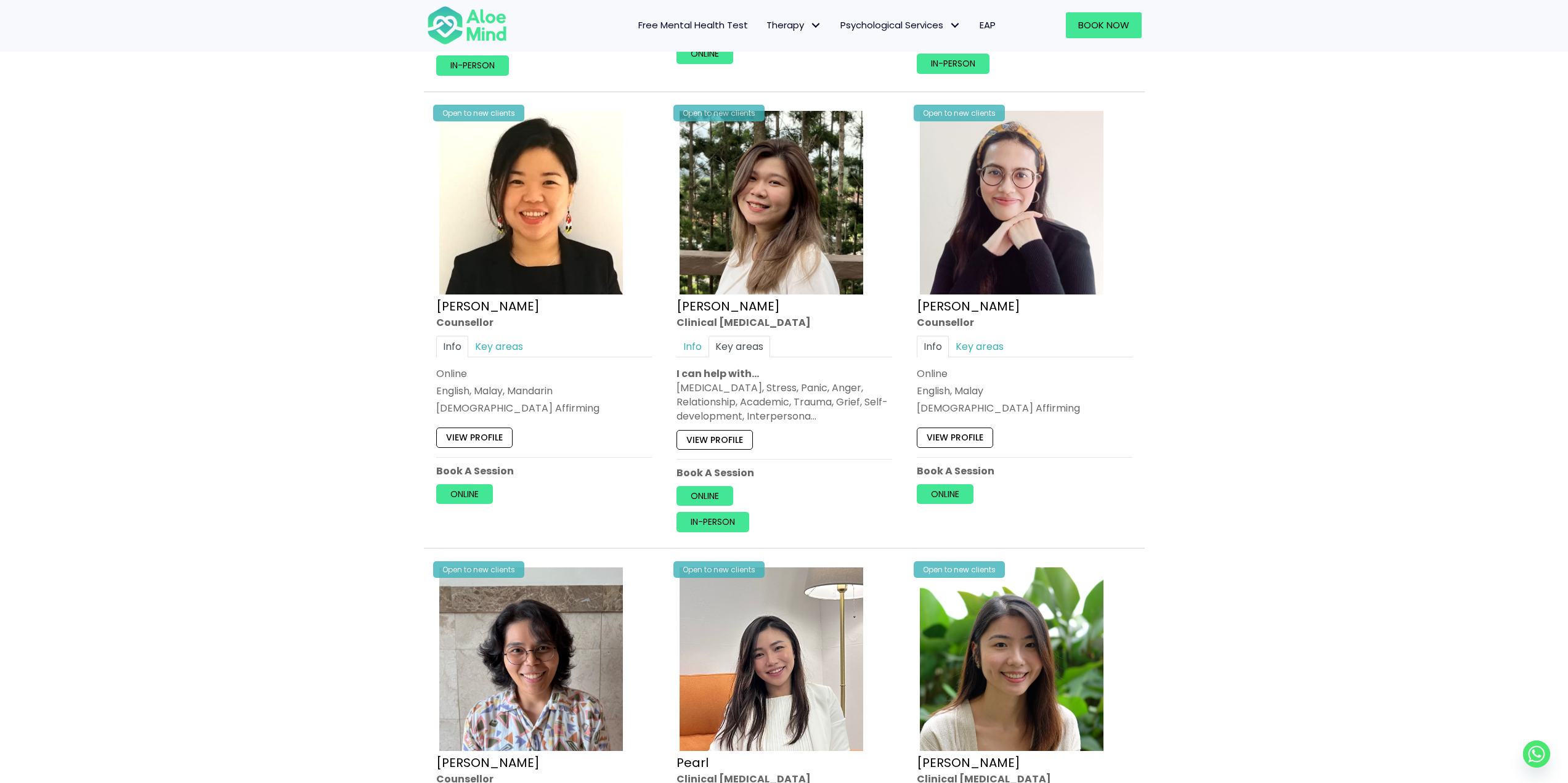
scroll to position [1971, 0]
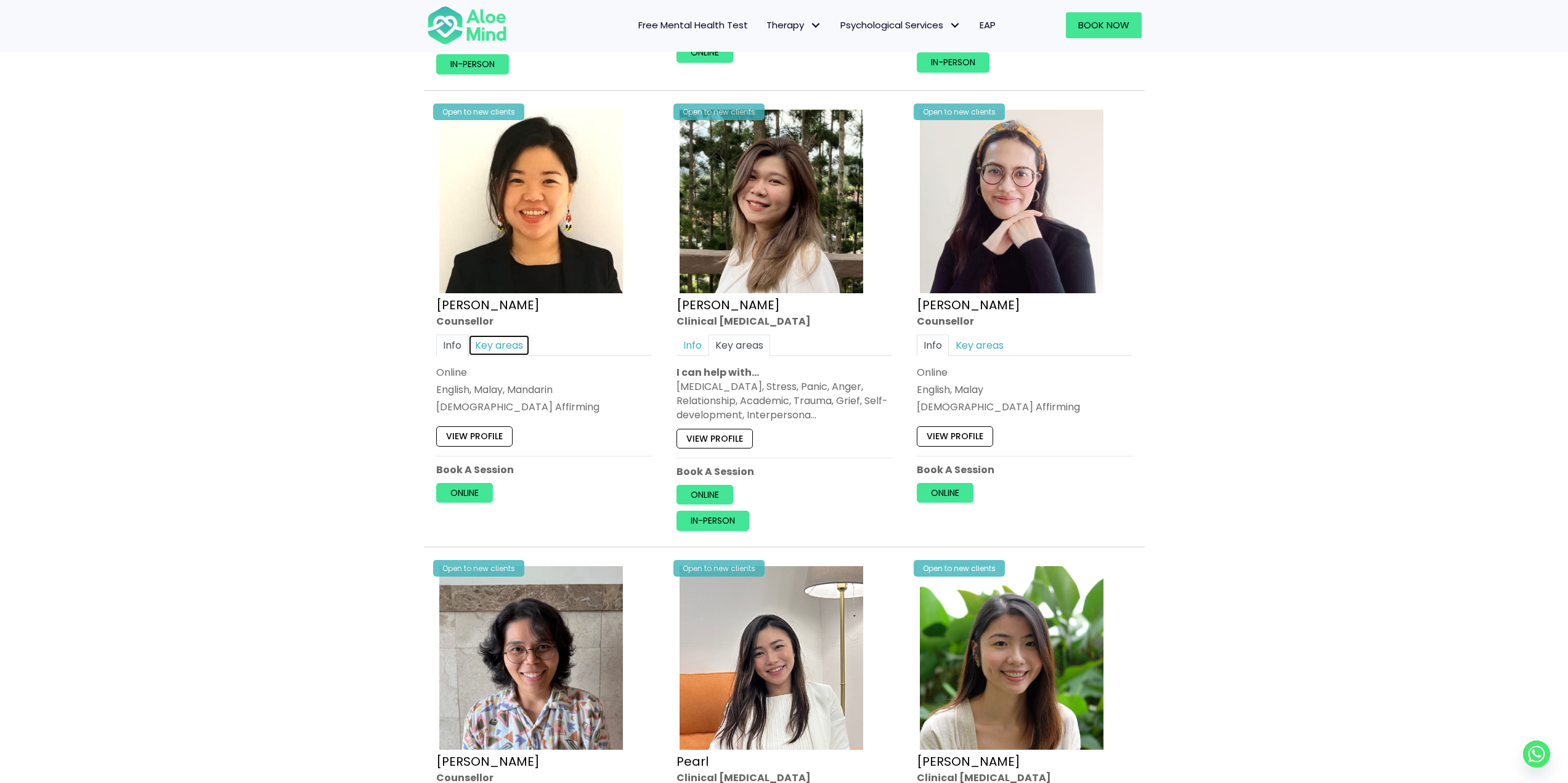
click at [491, 341] on link "Key areas" at bounding box center [499, 345] width 61 height 21
click at [490, 436] on link "View profile" at bounding box center [474, 439] width 76 height 20
click at [735, 434] on link "View profile" at bounding box center [715, 439] width 76 height 20
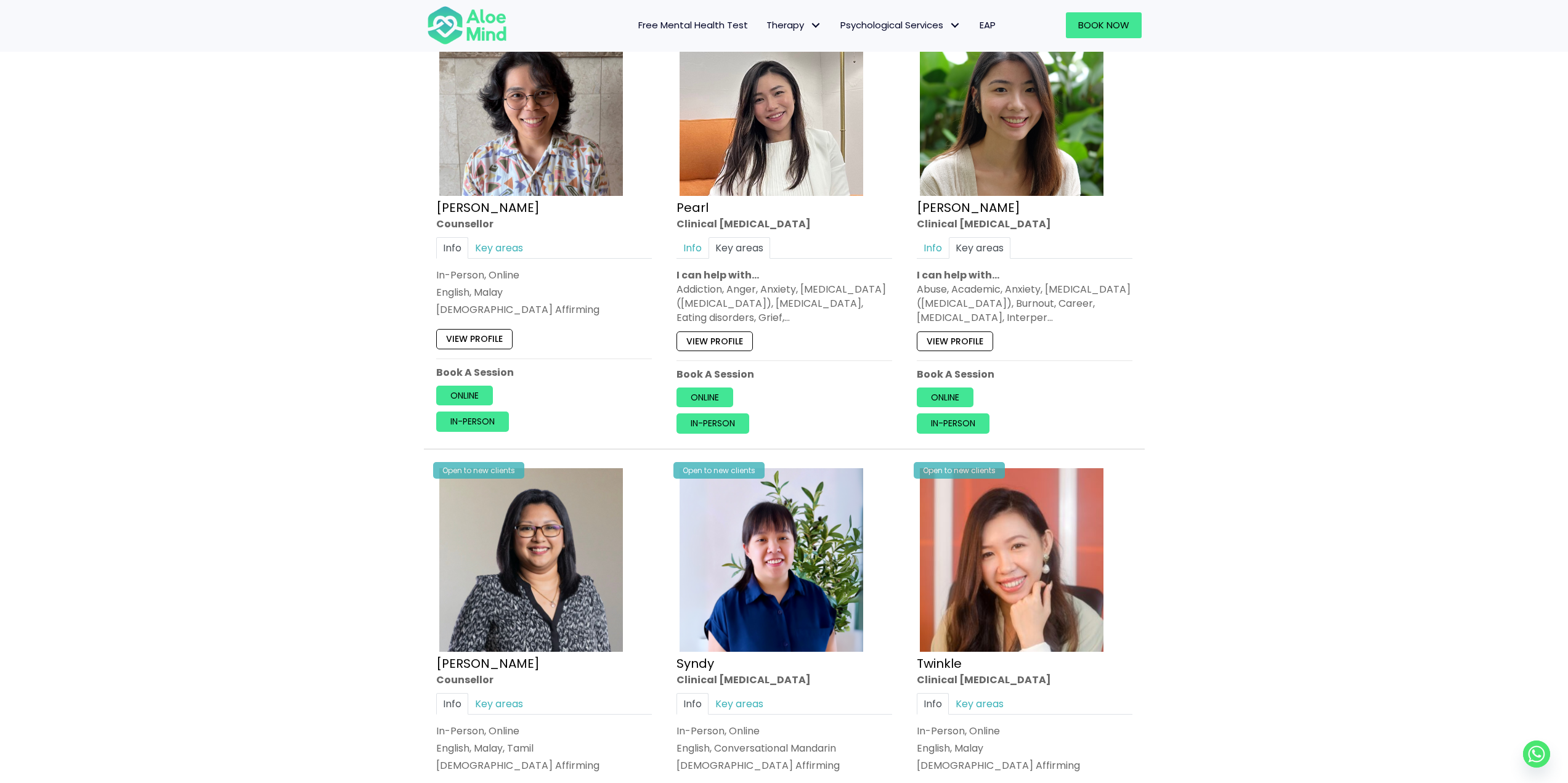
scroll to position [2525, 0]
click at [732, 337] on link "View profile" at bounding box center [715, 340] width 76 height 20
click at [968, 336] on link "View profile" at bounding box center [955, 340] width 76 height 20
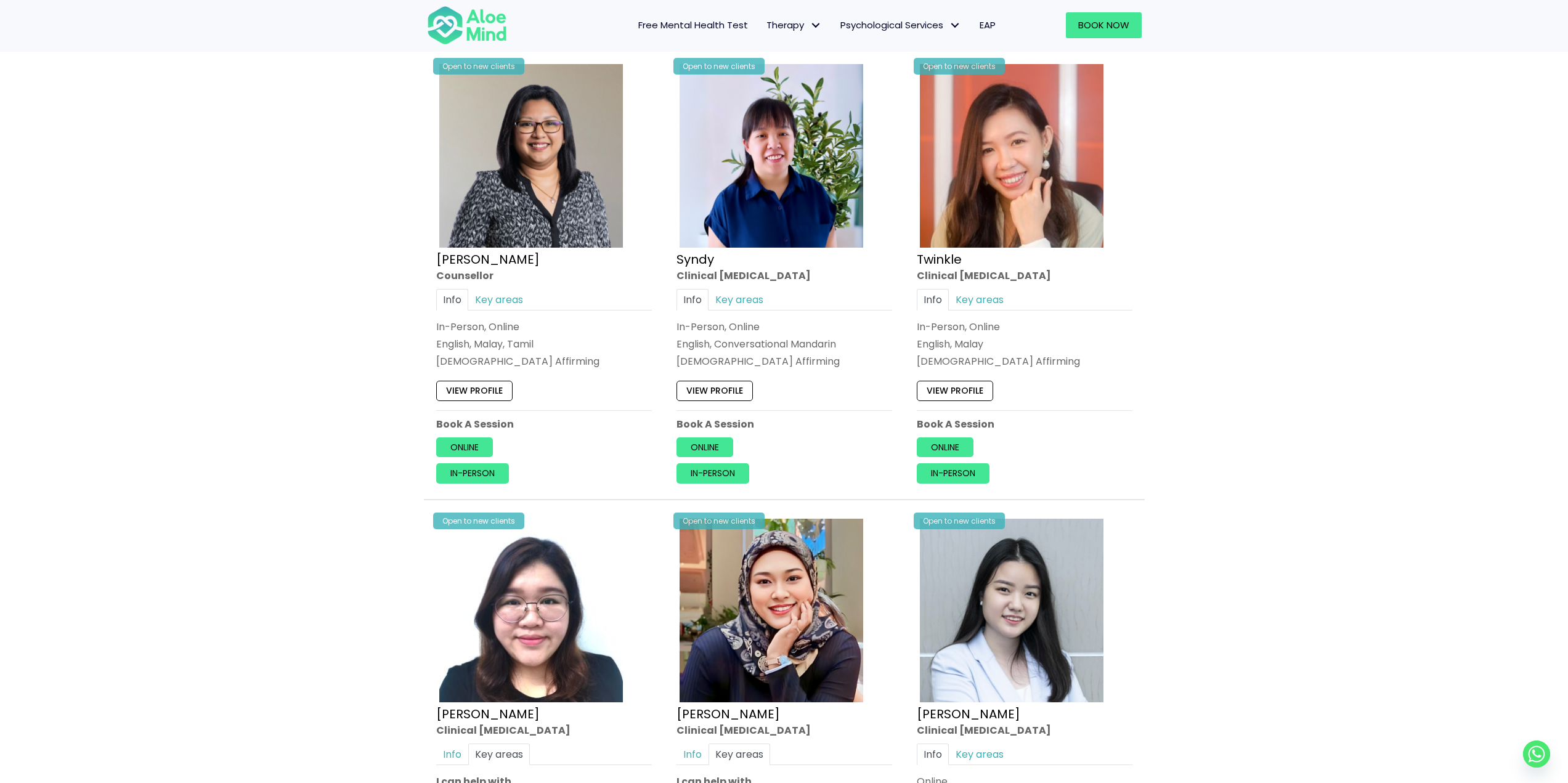
scroll to position [2957, 0]
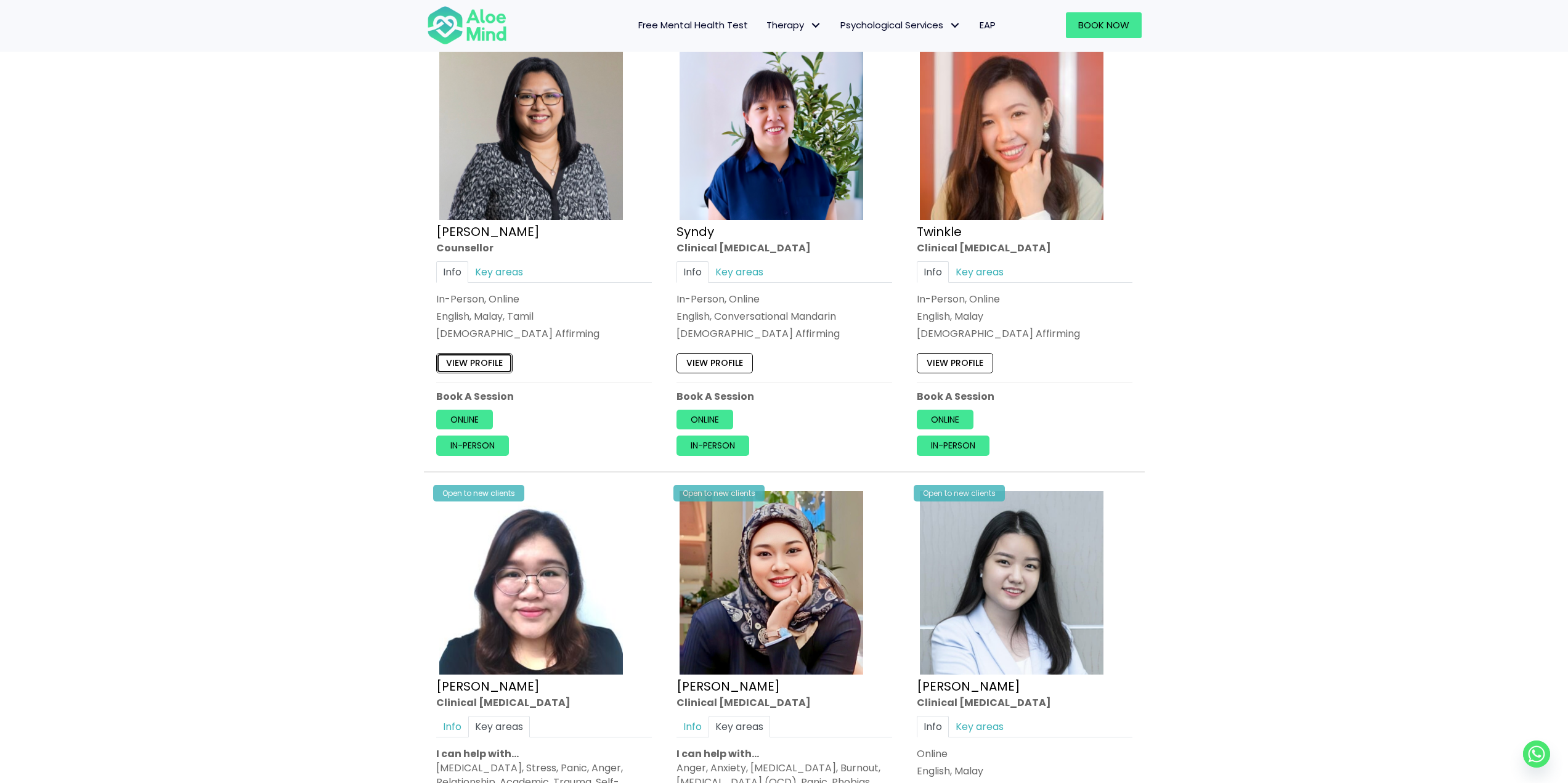
click at [478, 361] on link "View profile" at bounding box center [474, 363] width 76 height 20
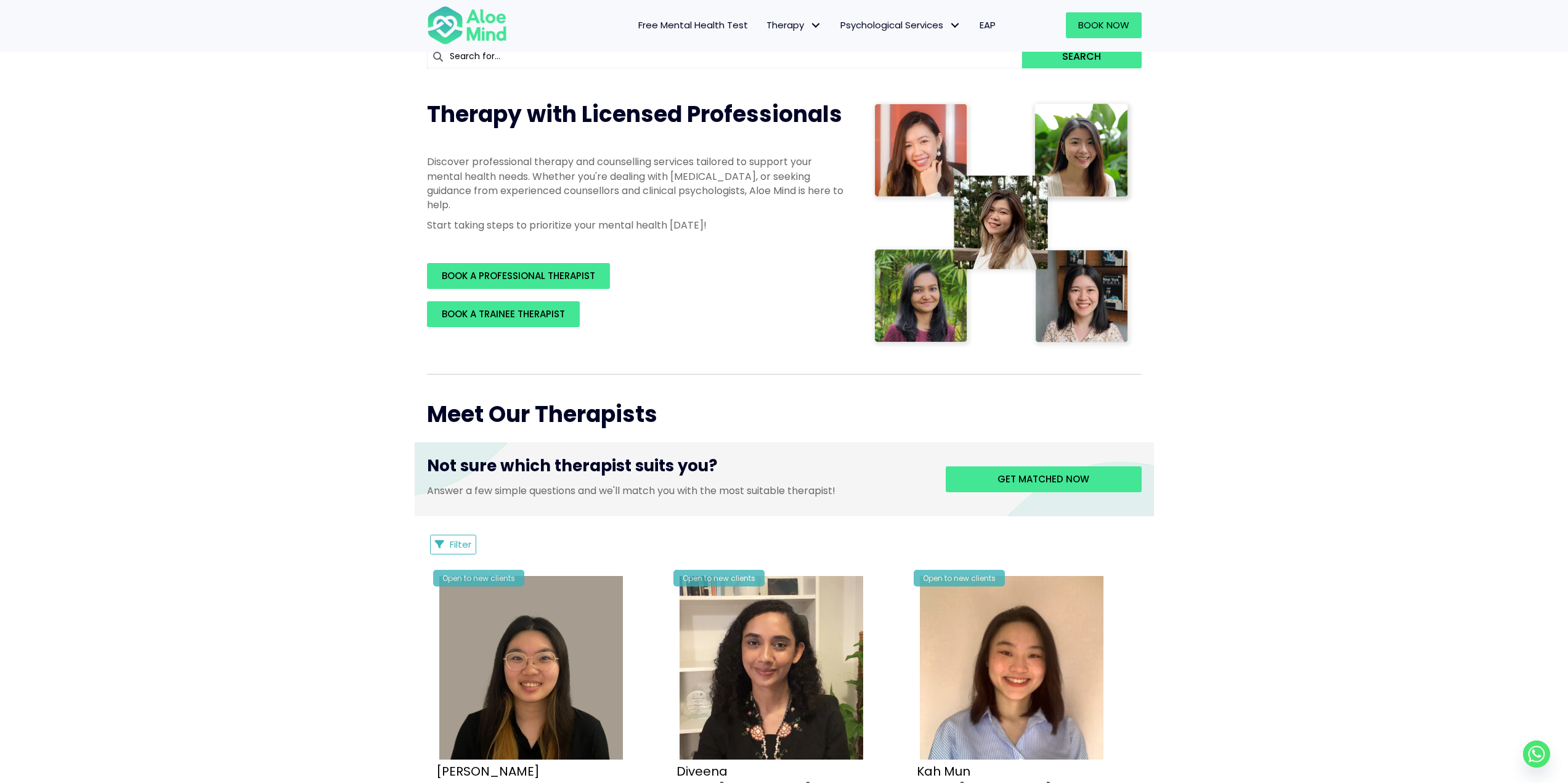
scroll to position [123, 0]
click at [807, 30] on span "Therapy: submenu" at bounding box center [816, 26] width 18 height 18
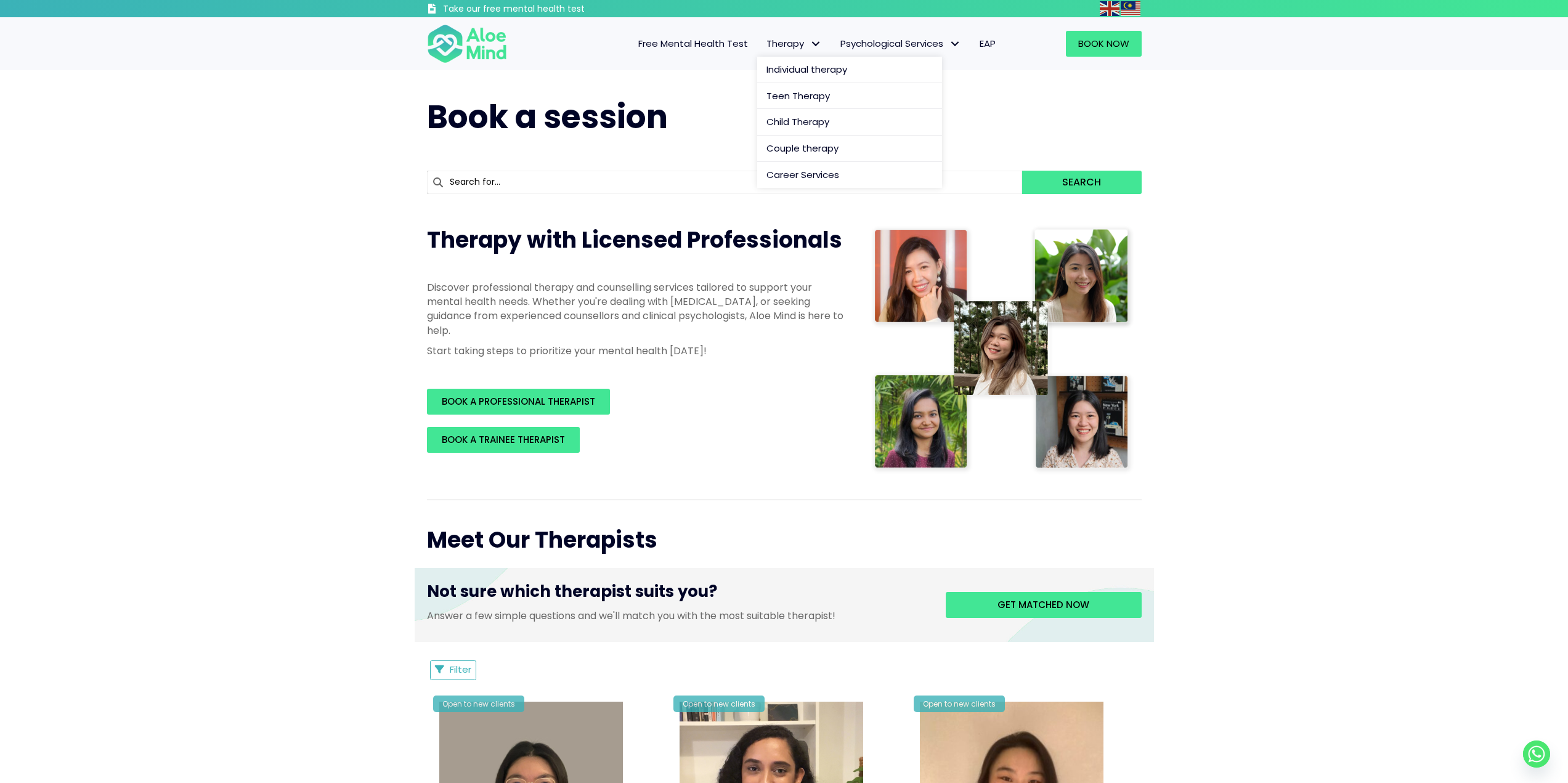
click at [810, 40] on span "Therapy: submenu" at bounding box center [816, 44] width 18 height 18
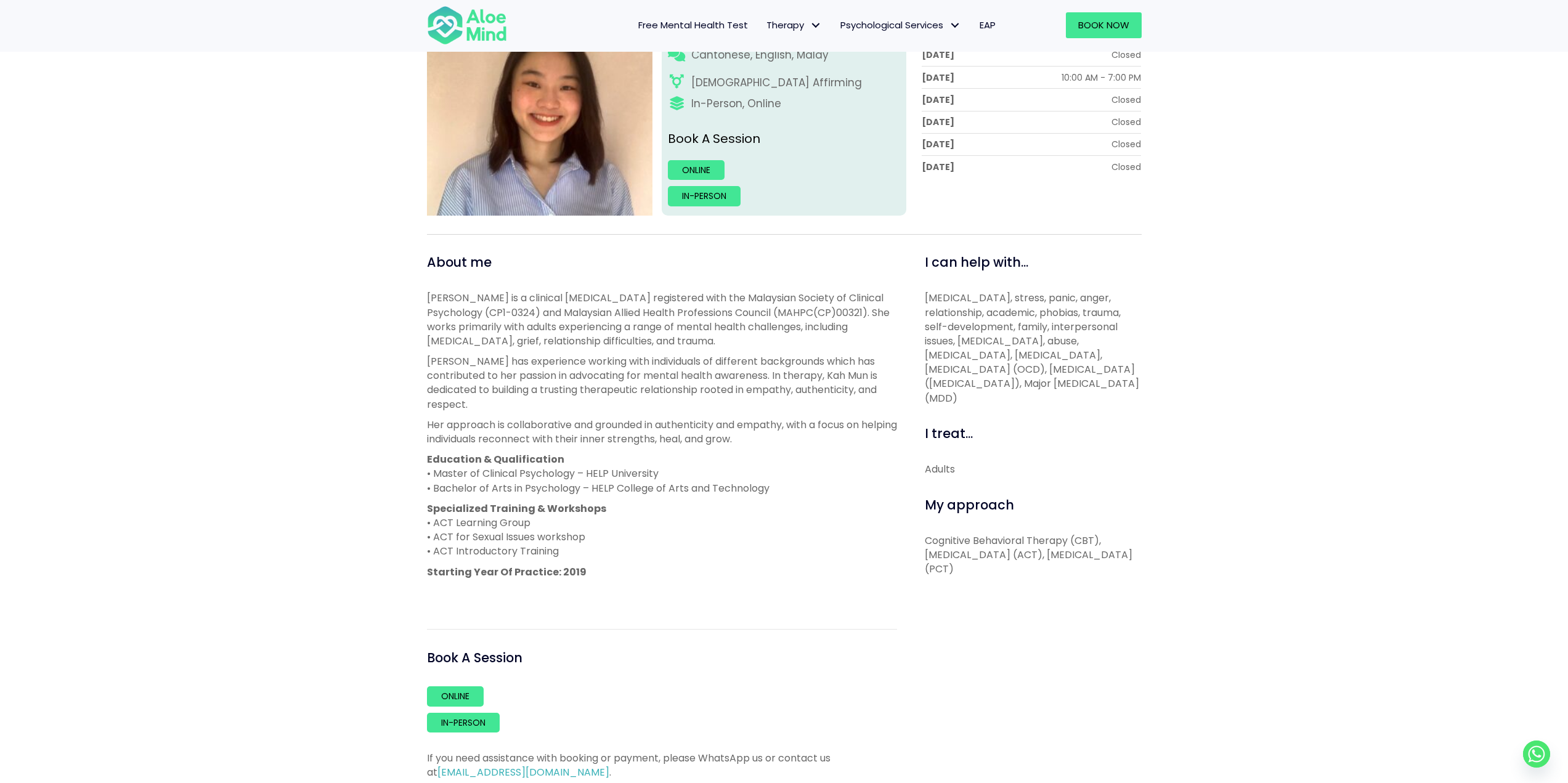
scroll to position [308, 0]
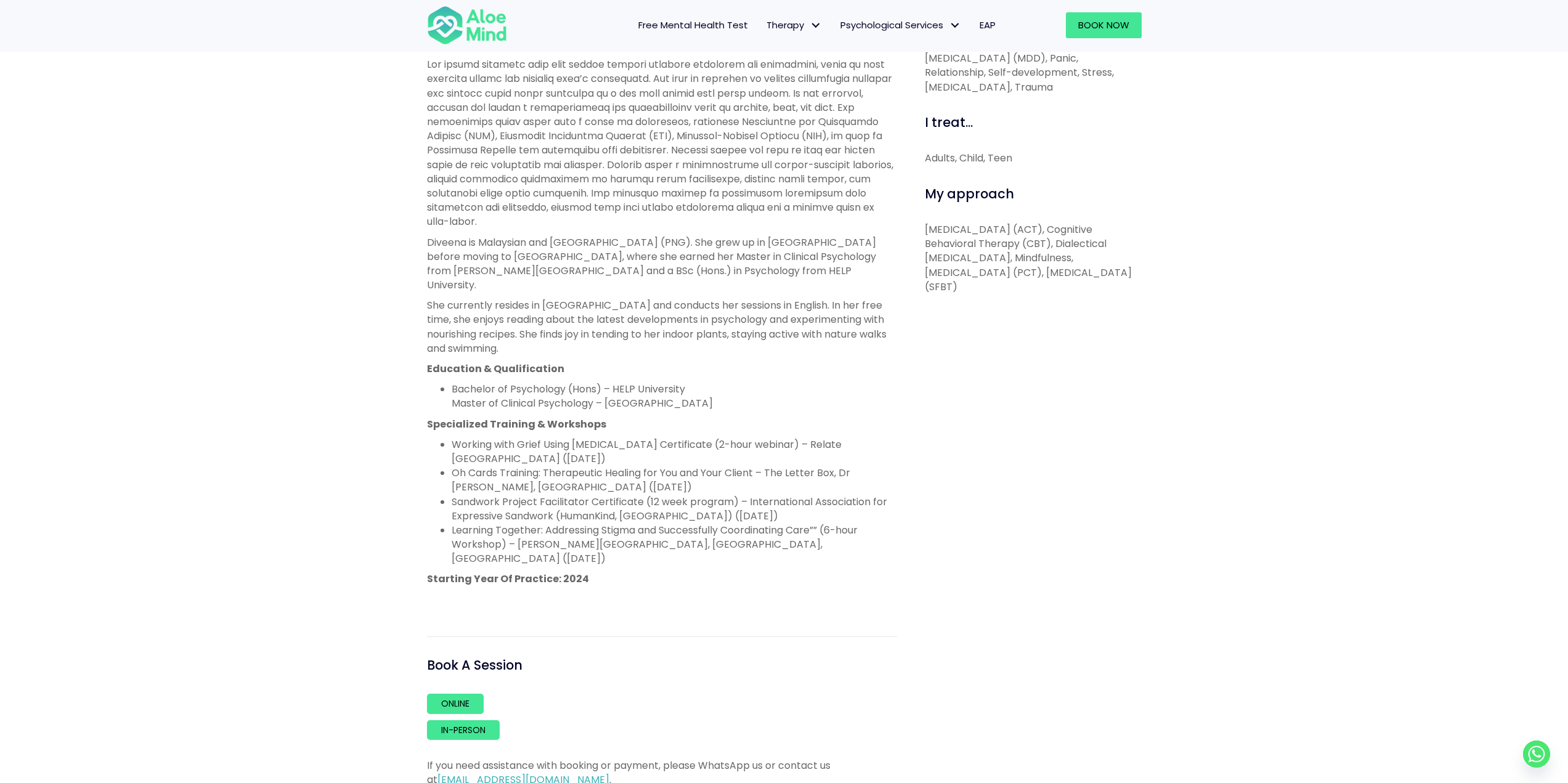
scroll to position [554, 0]
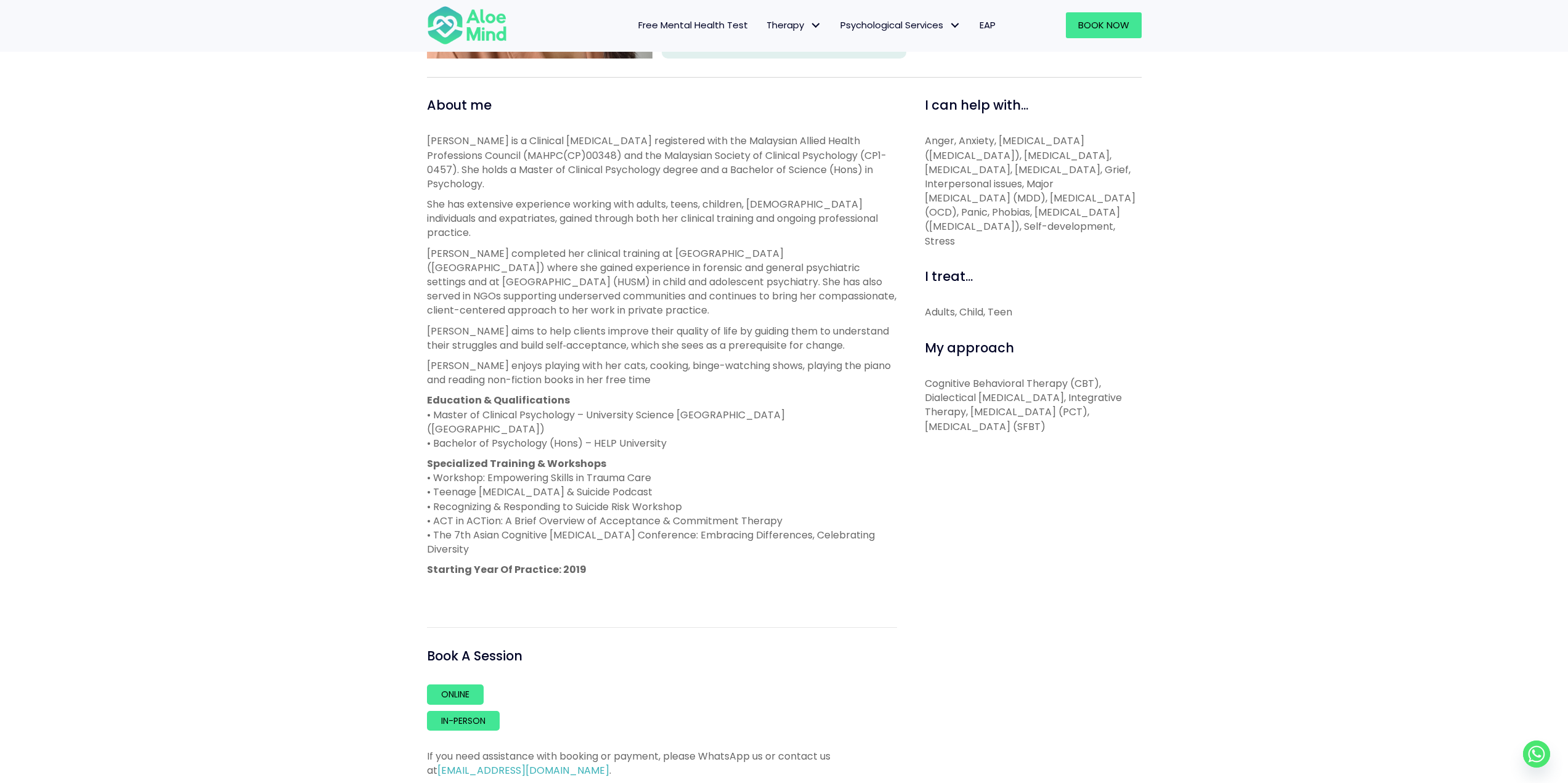
scroll to position [431, 0]
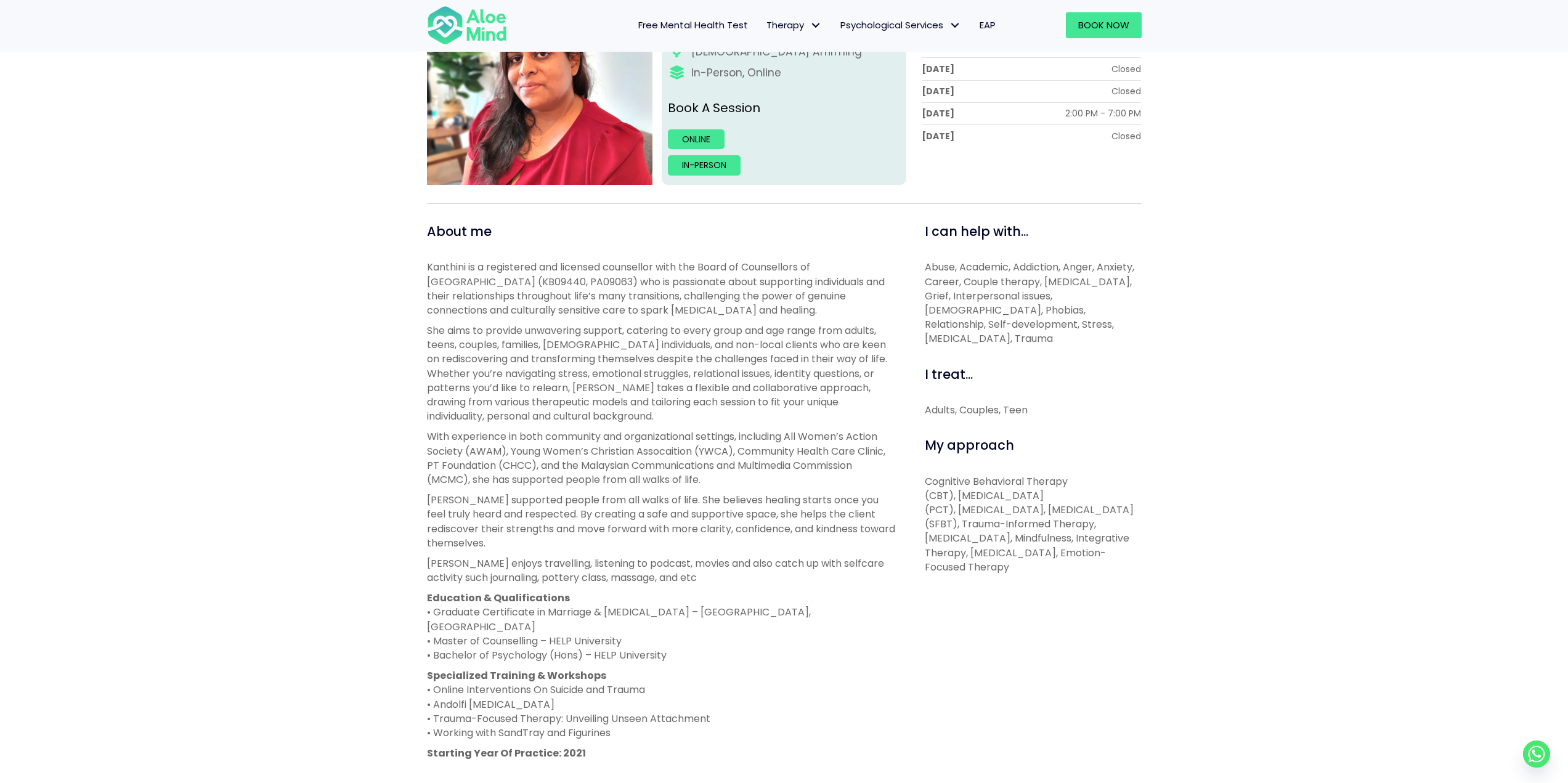
scroll to position [184, 0]
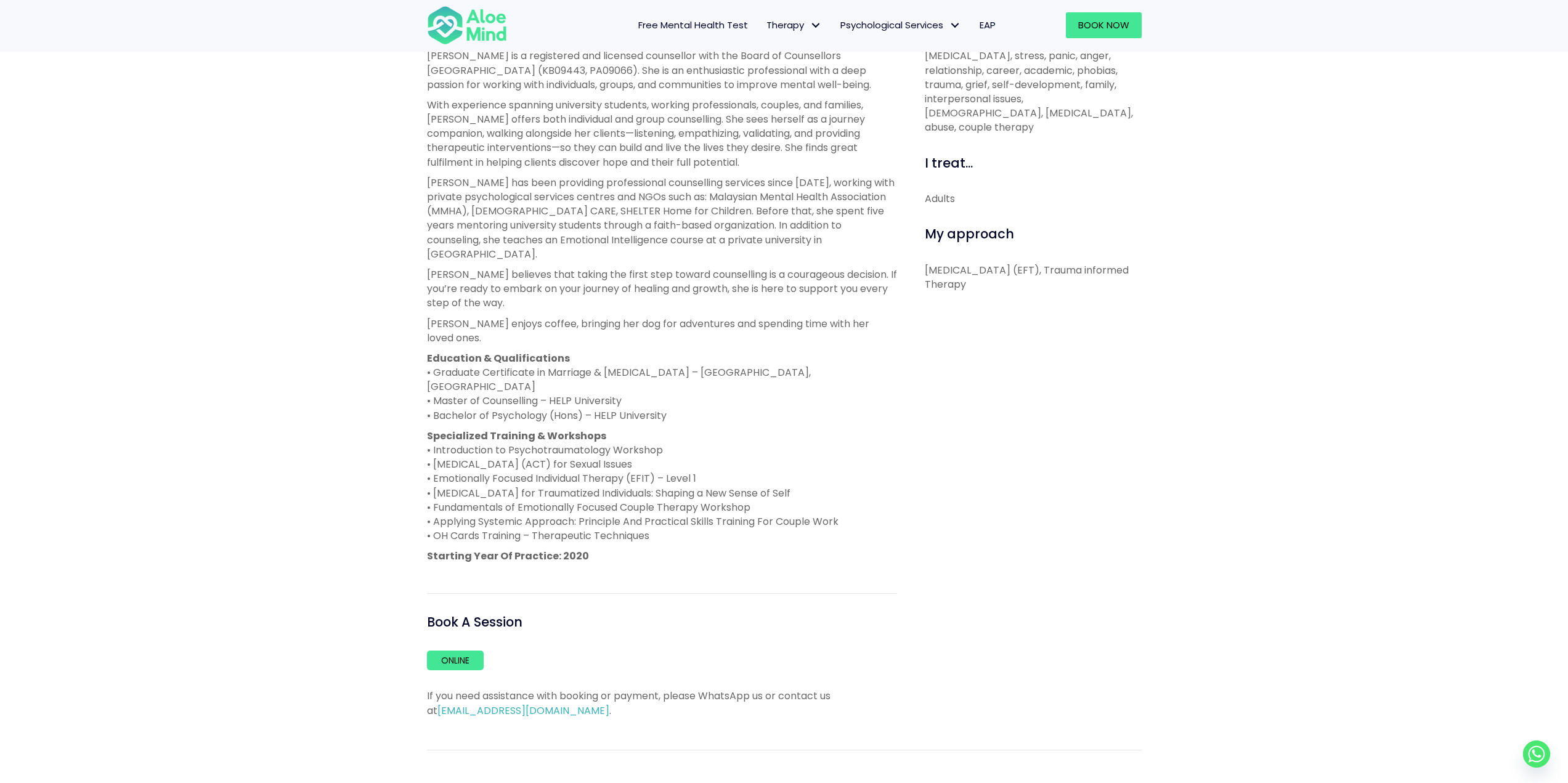
scroll to position [493, 0]
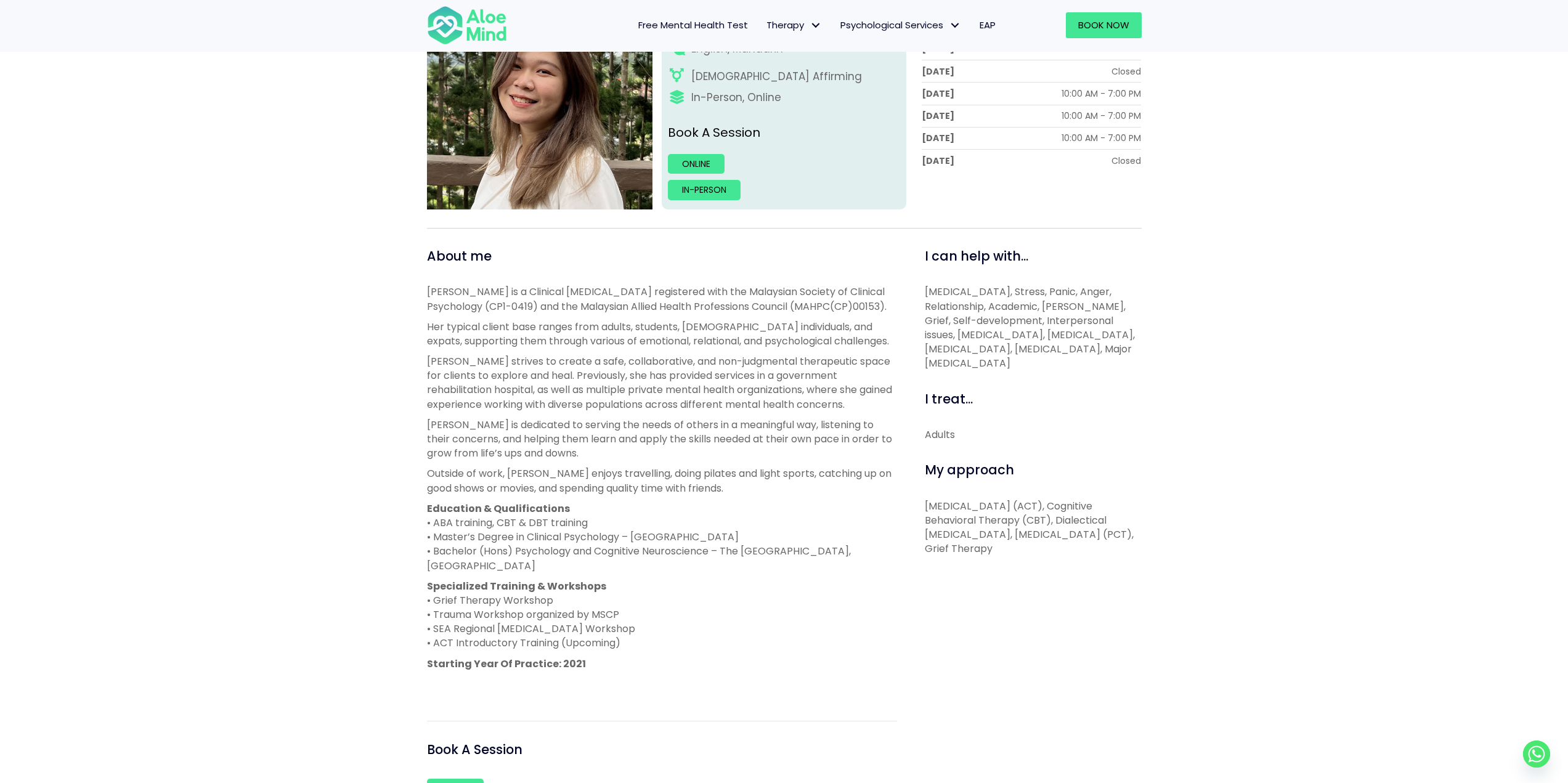
scroll to position [246, 0]
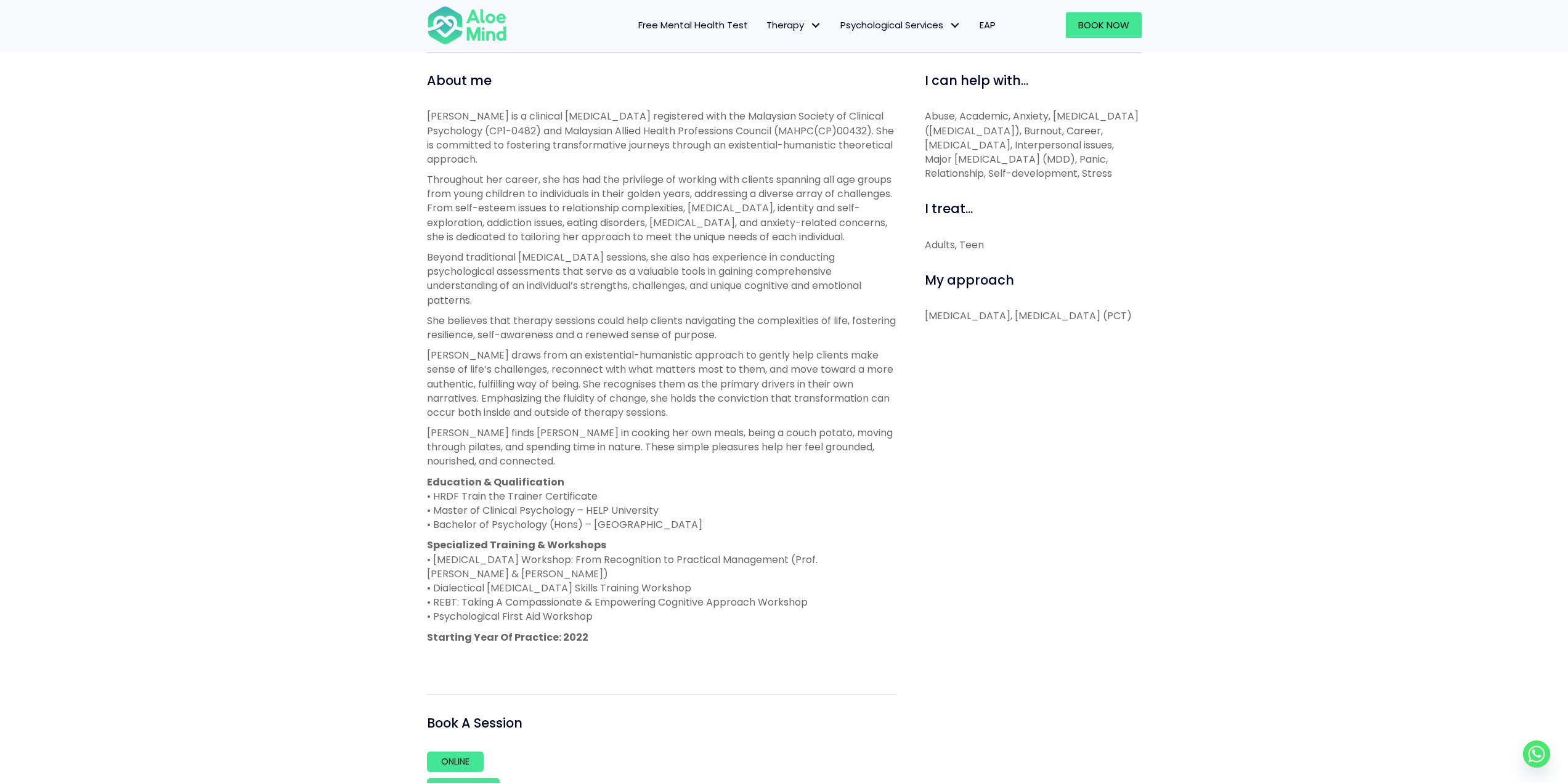
scroll to position [431, 0]
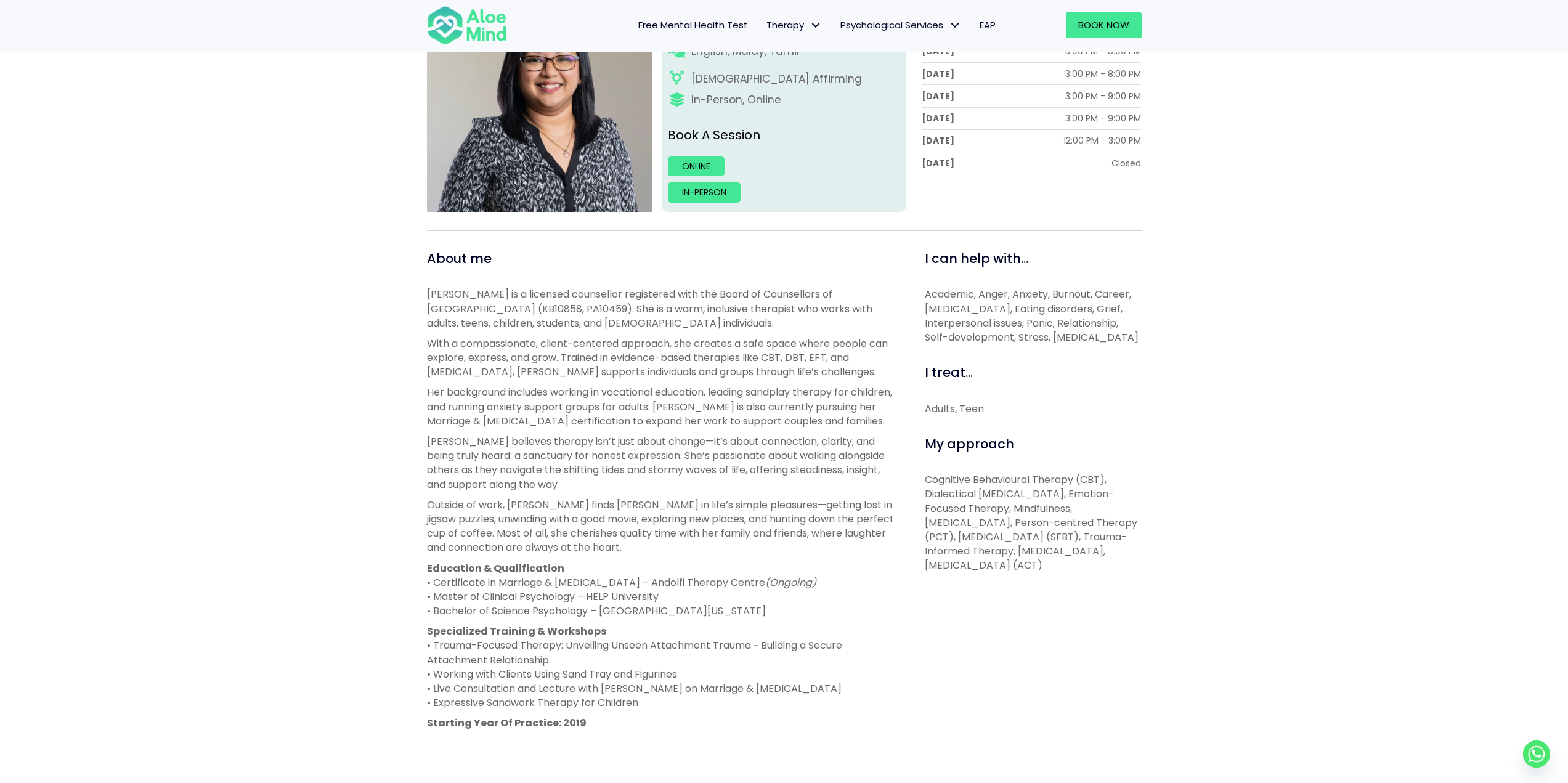
scroll to position [246, 0]
